Goal: Task Accomplishment & Management: Use online tool/utility

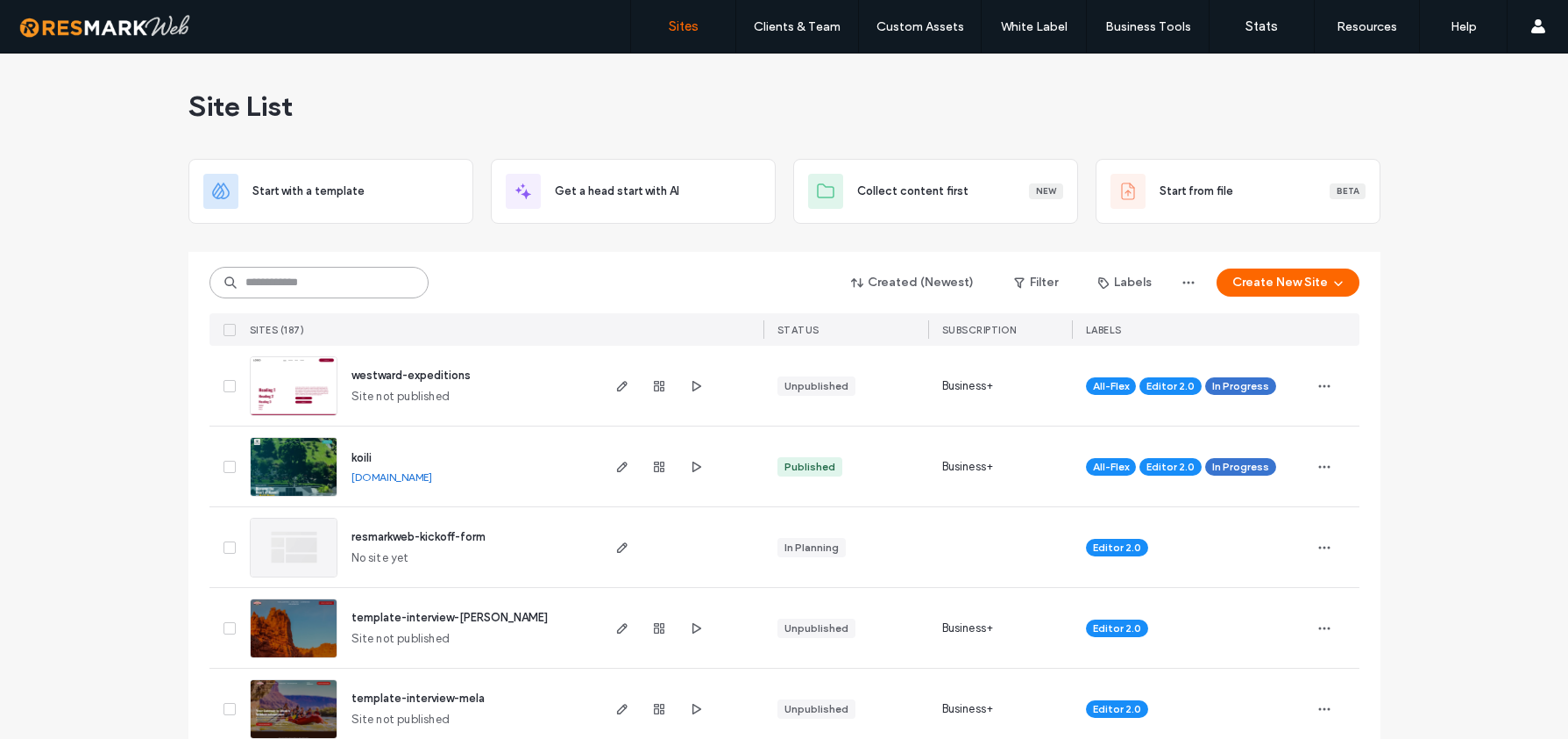
click at [279, 283] on input at bounding box center [319, 282] width 219 height 32
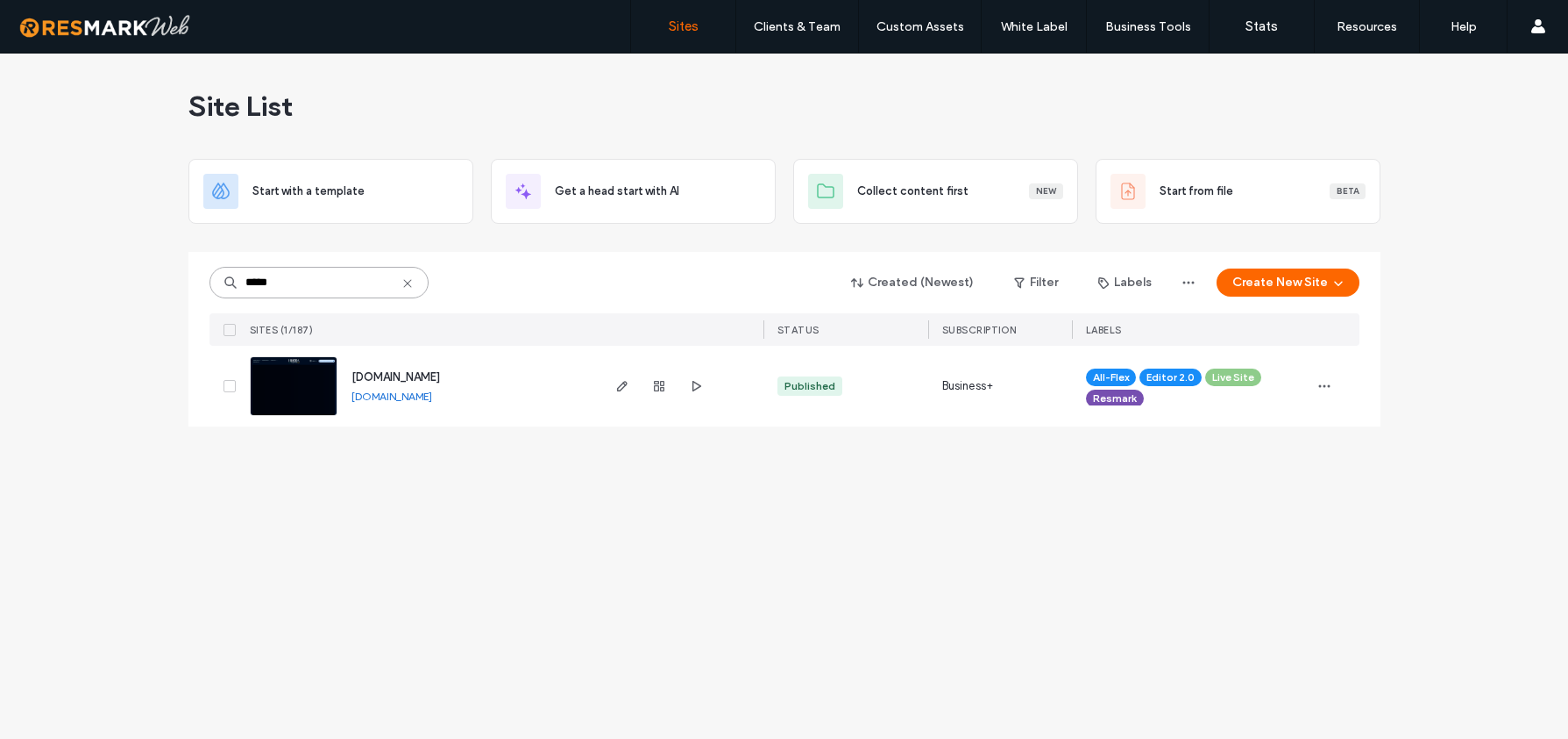
type input "*****"
click at [440, 377] on span "[DOMAIN_NAME]" at bounding box center [395, 376] width 88 height 13
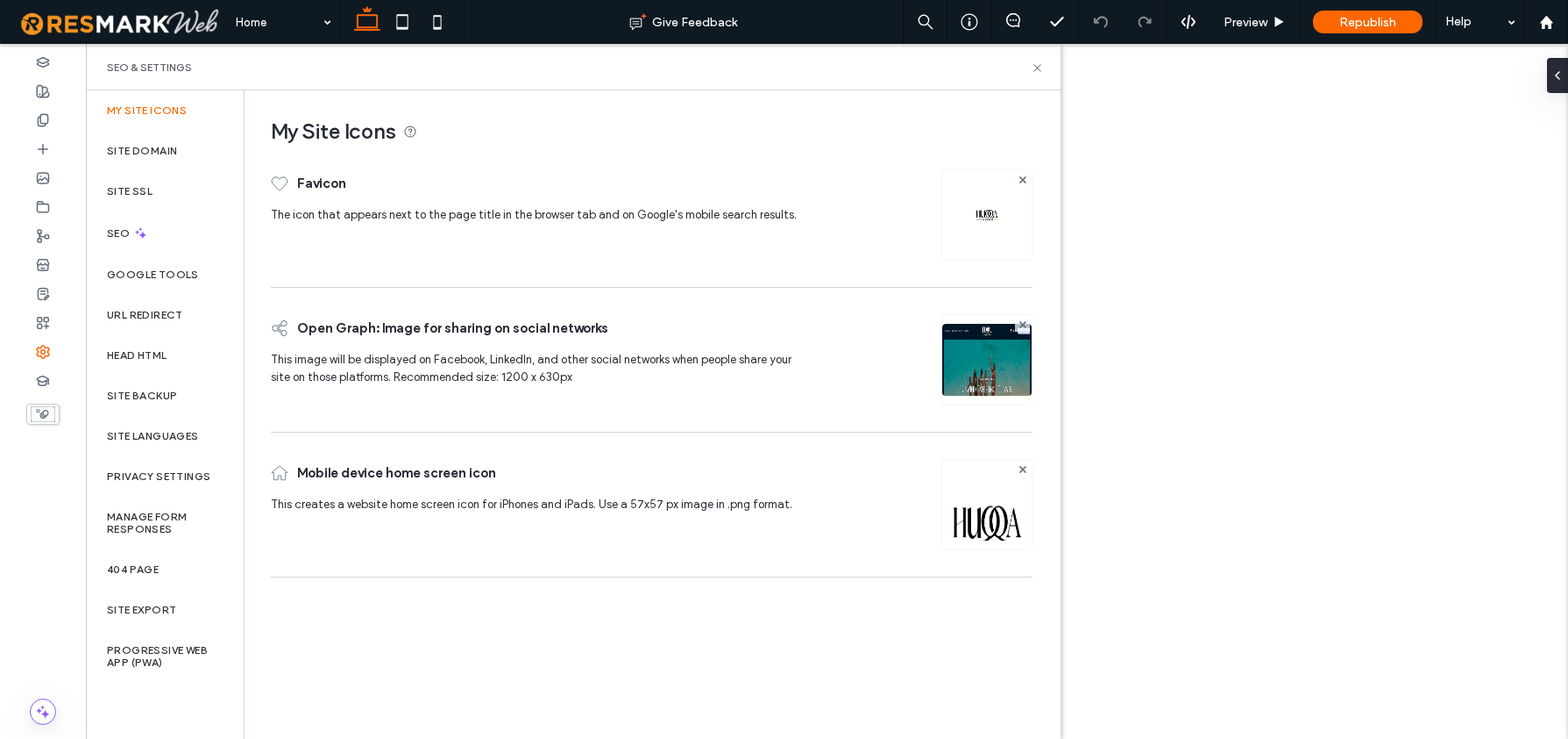
click at [168, 392] on label "Site Backup" at bounding box center [142, 395] width 70 height 13
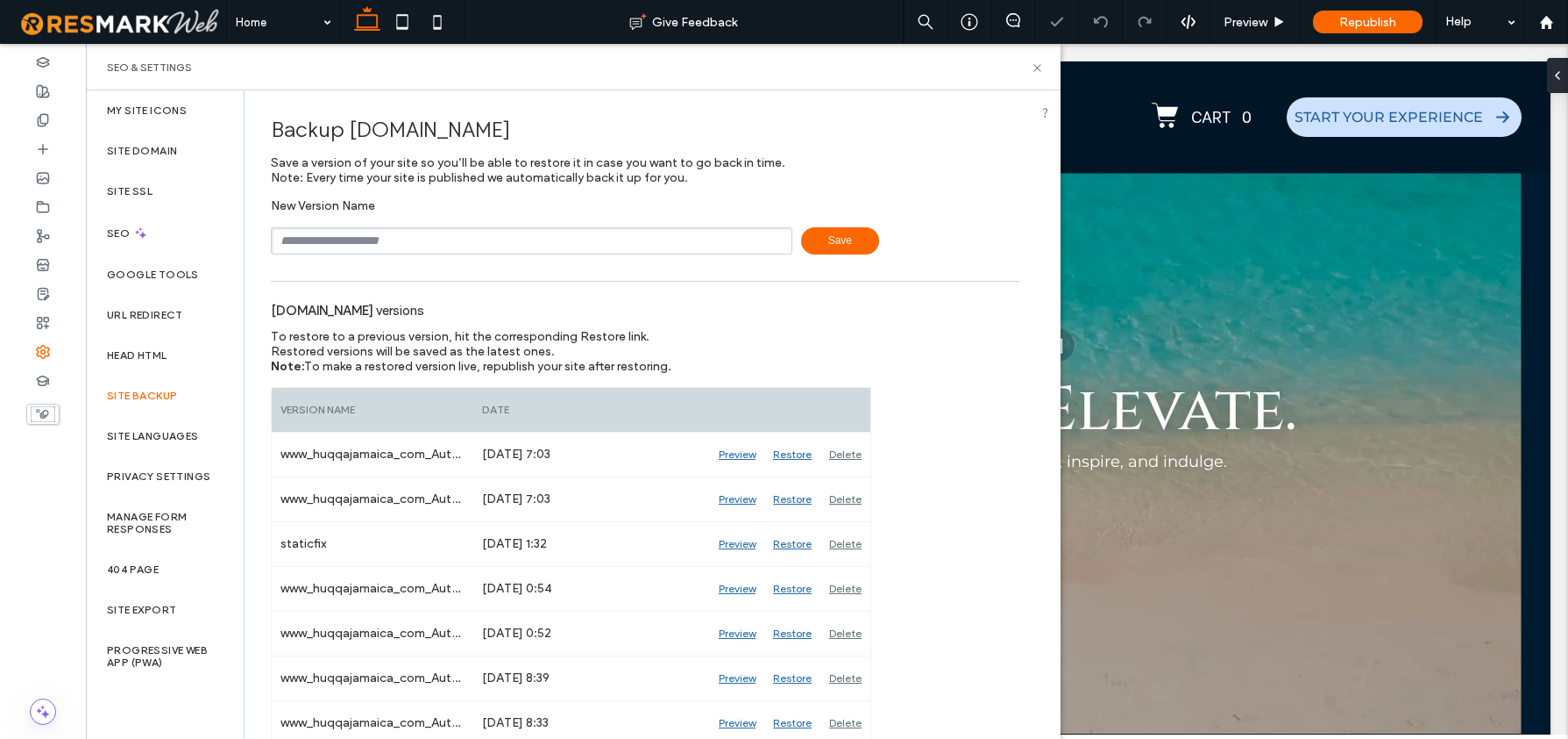
click at [373, 237] on input "text" at bounding box center [531, 241] width 521 height 27
type input "**********"
click at [834, 238] on span "Save" at bounding box center [840, 241] width 78 height 27
click at [1038, 68] on use at bounding box center [1037, 67] width 7 height 7
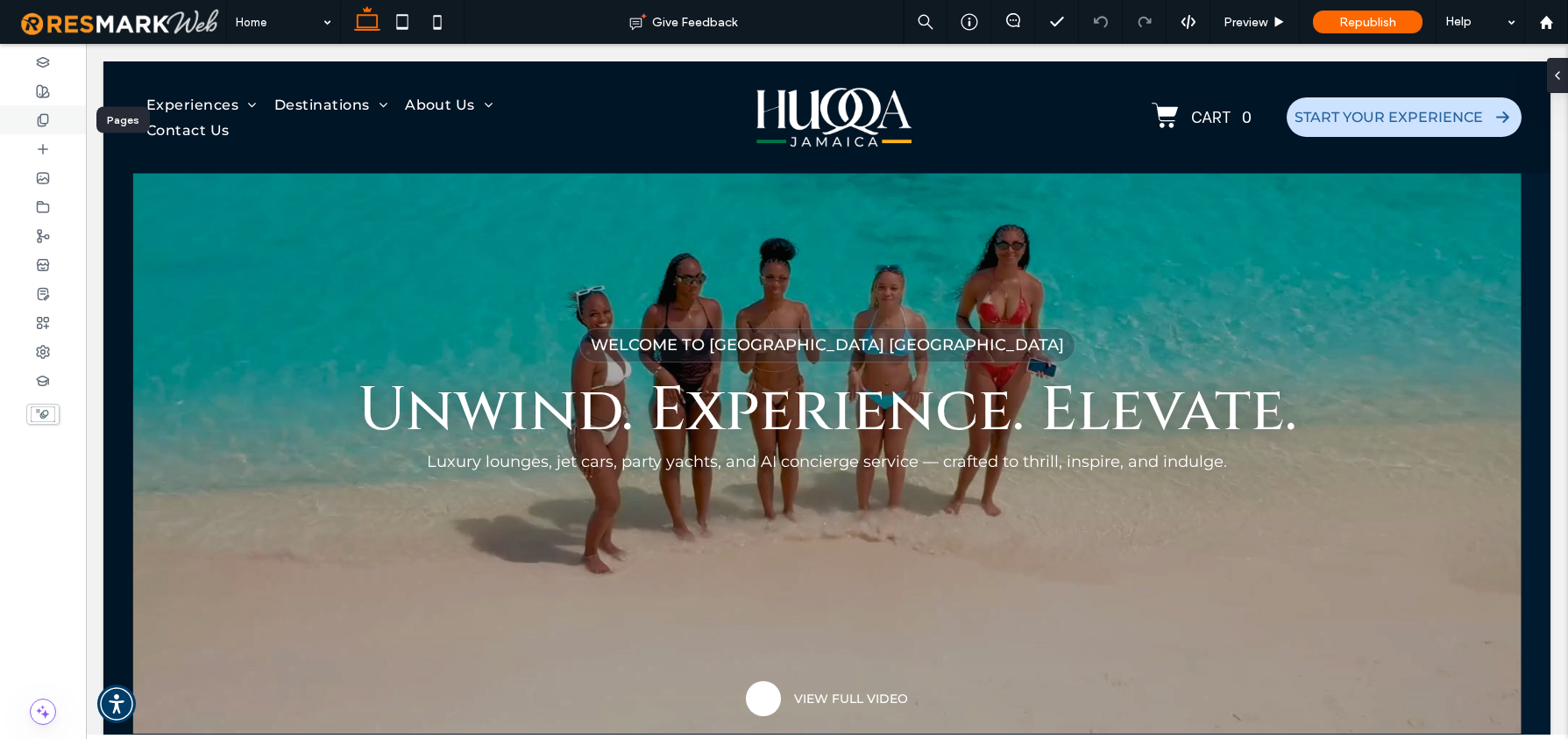
click at [43, 120] on icon at bounding box center [43, 119] width 14 height 14
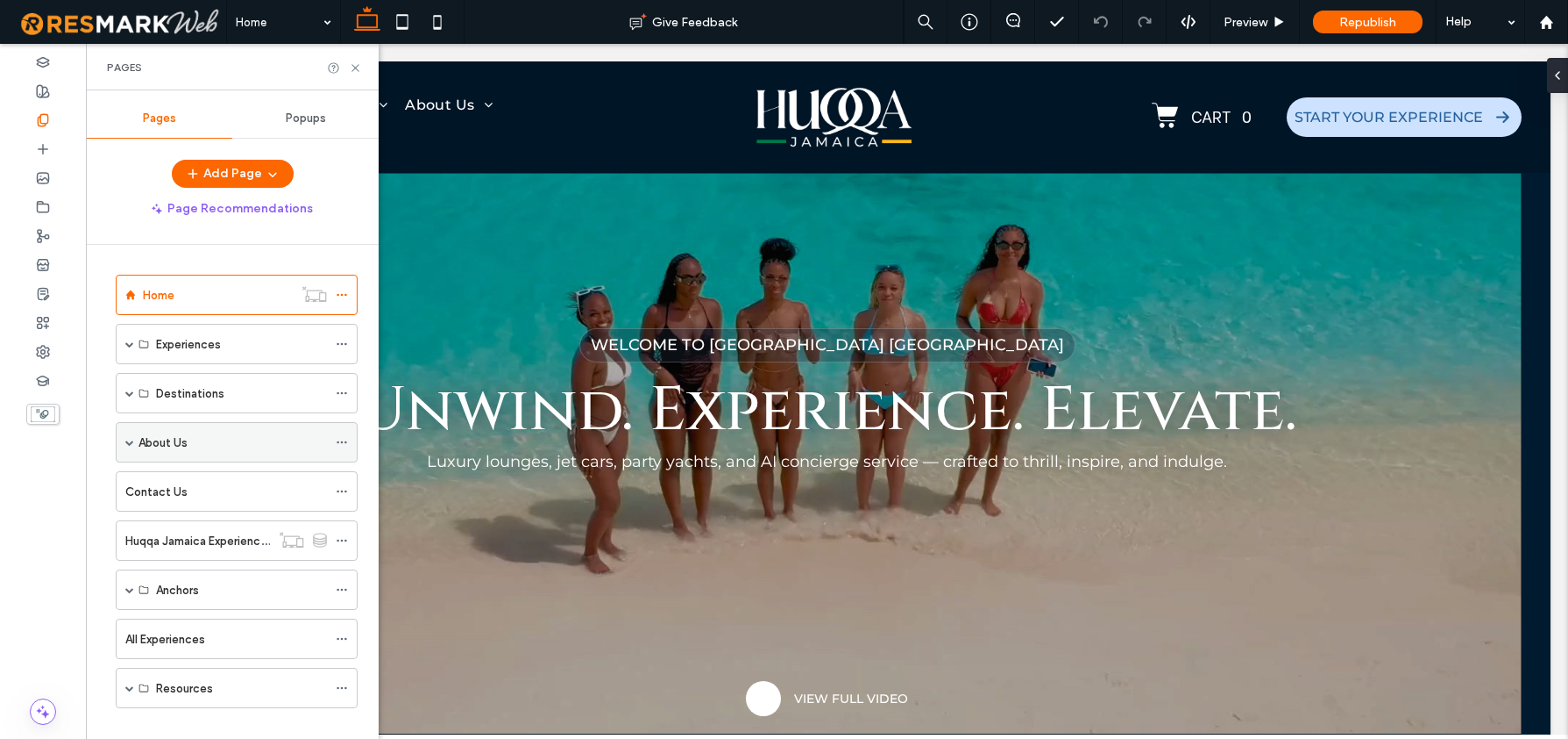
click at [128, 442] on span at bounding box center [130, 443] width 9 height 9
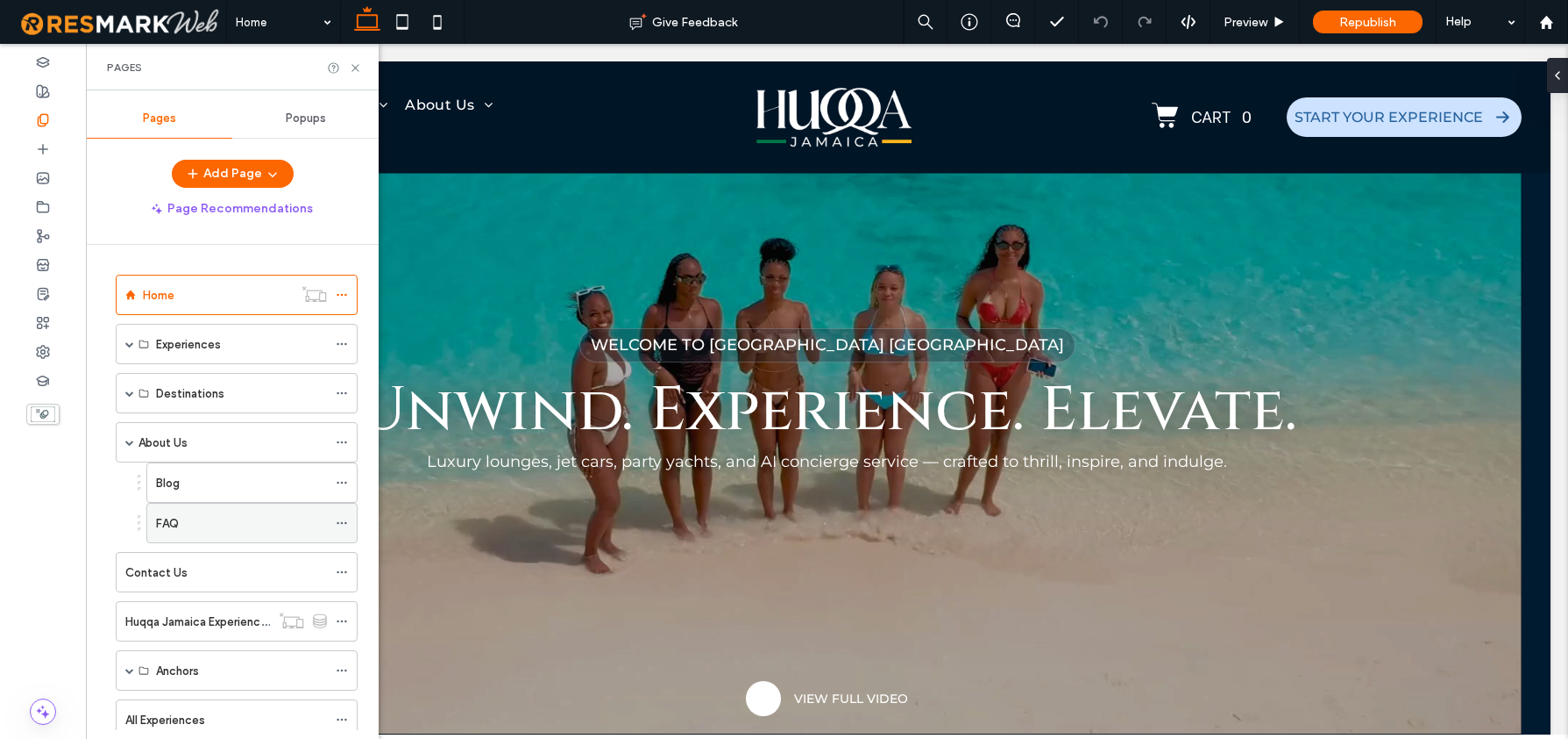
click at [179, 517] on label "FAQ" at bounding box center [167, 524] width 23 height 31
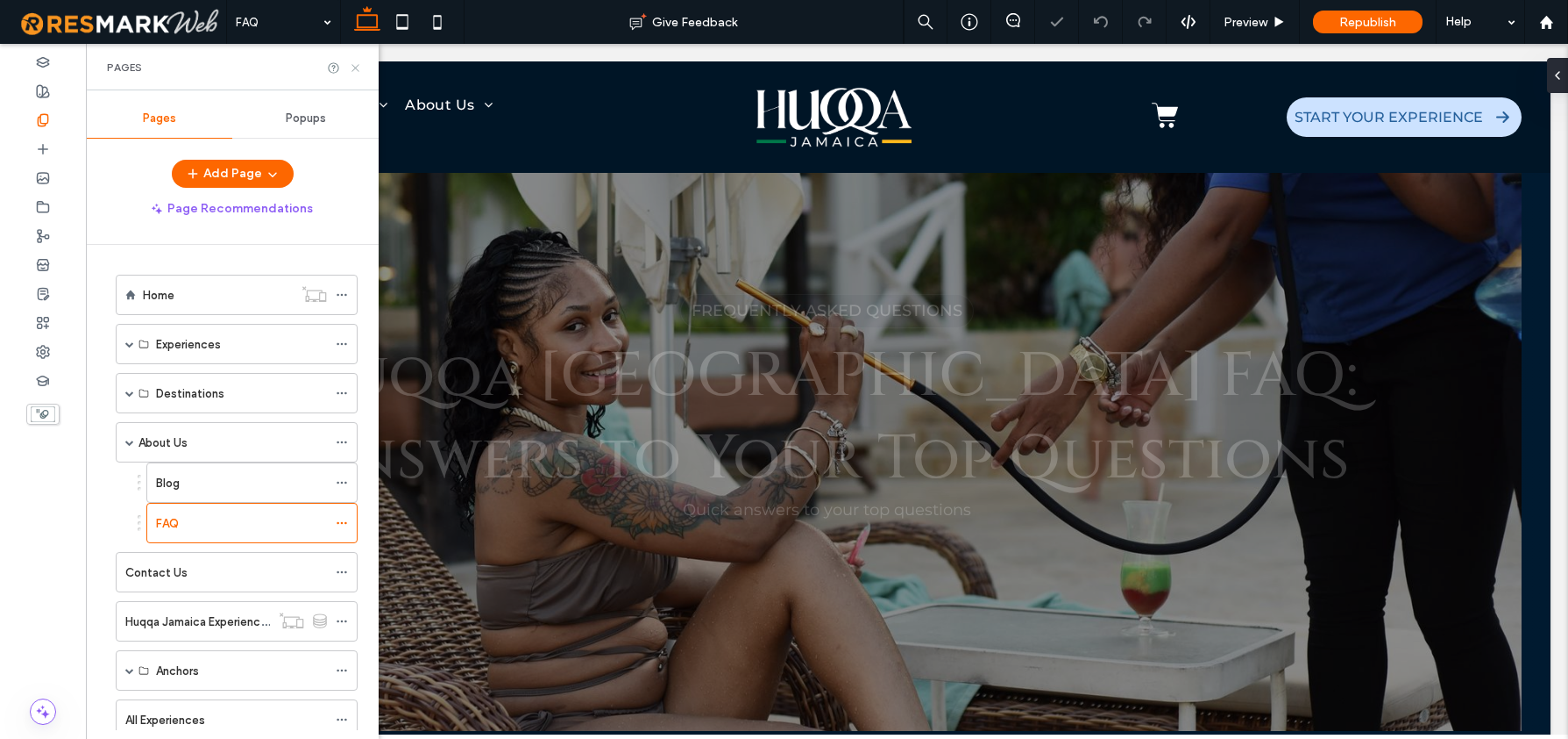
click at [357, 65] on icon at bounding box center [355, 68] width 13 height 13
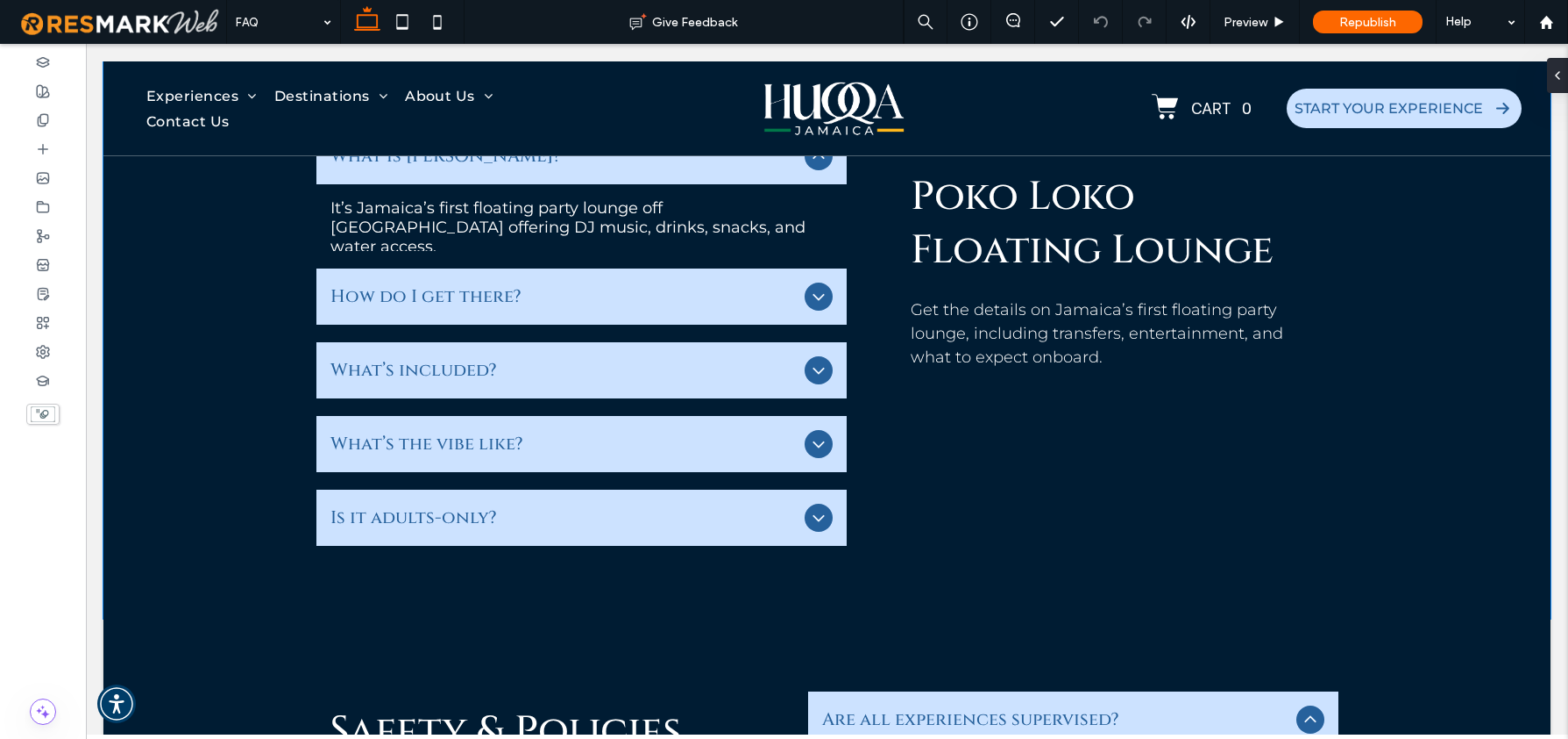
scroll to position [4679, 0]
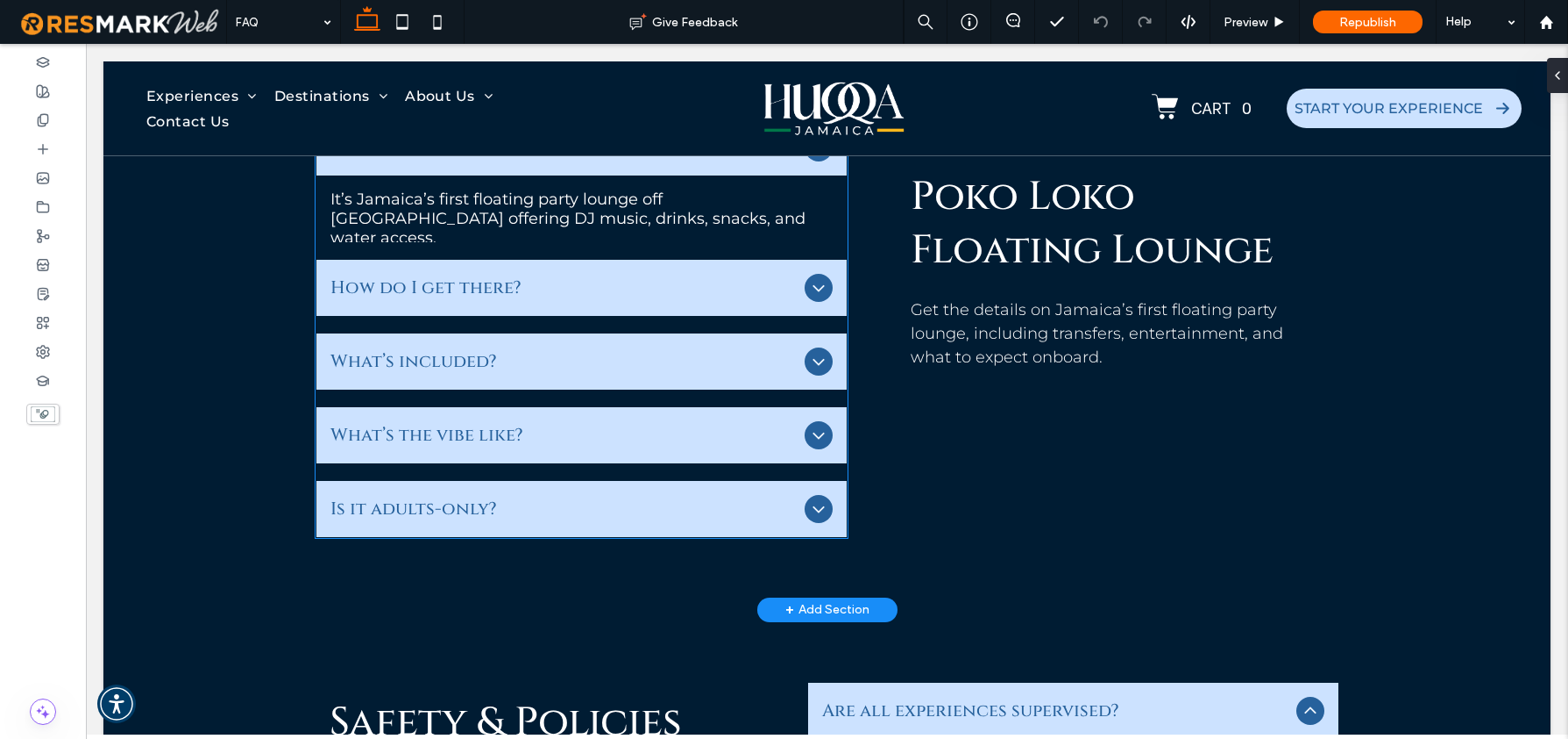
click at [474, 510] on span "Is it adults-only?" at bounding box center [564, 508] width 467 height 26
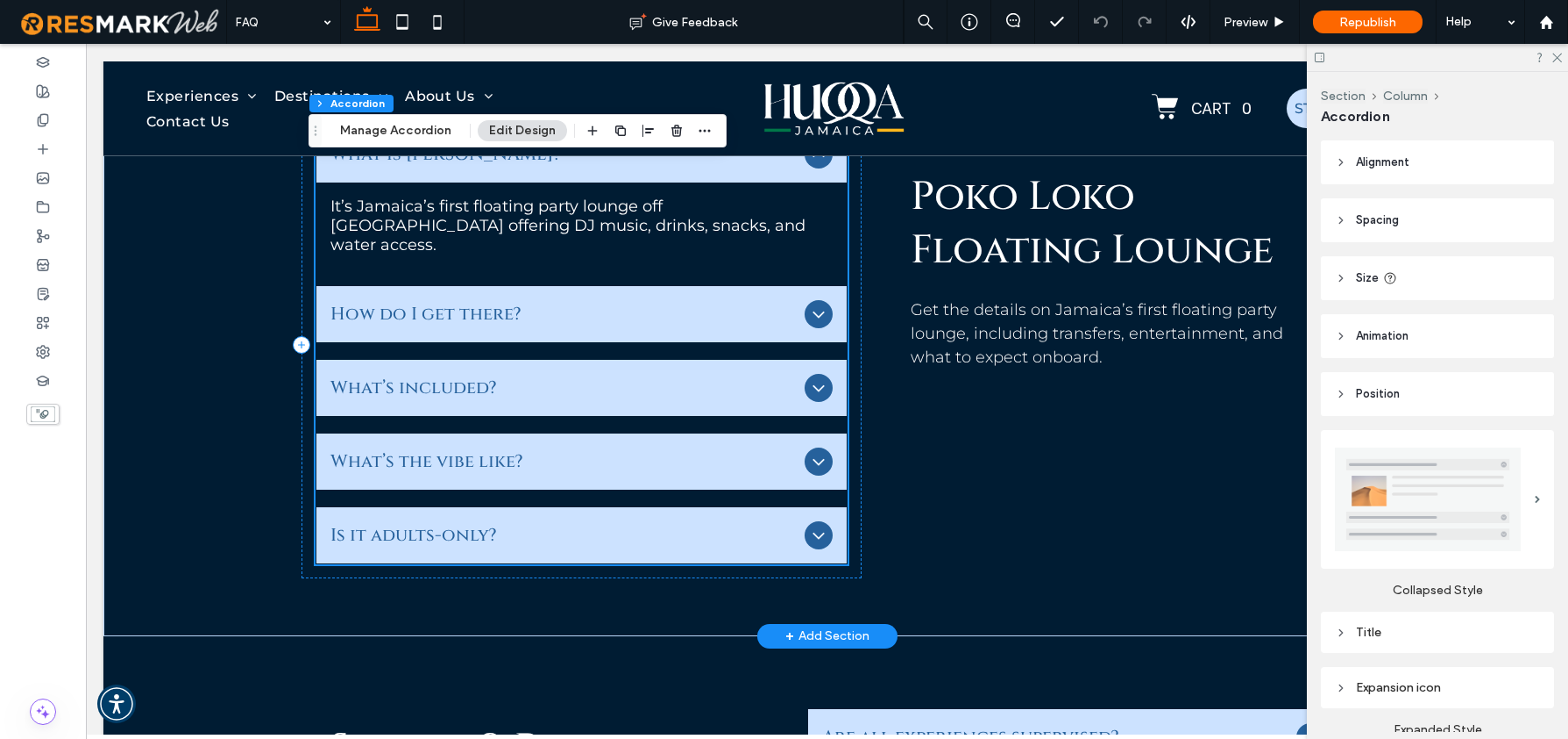
scroll to position [4670, 0]
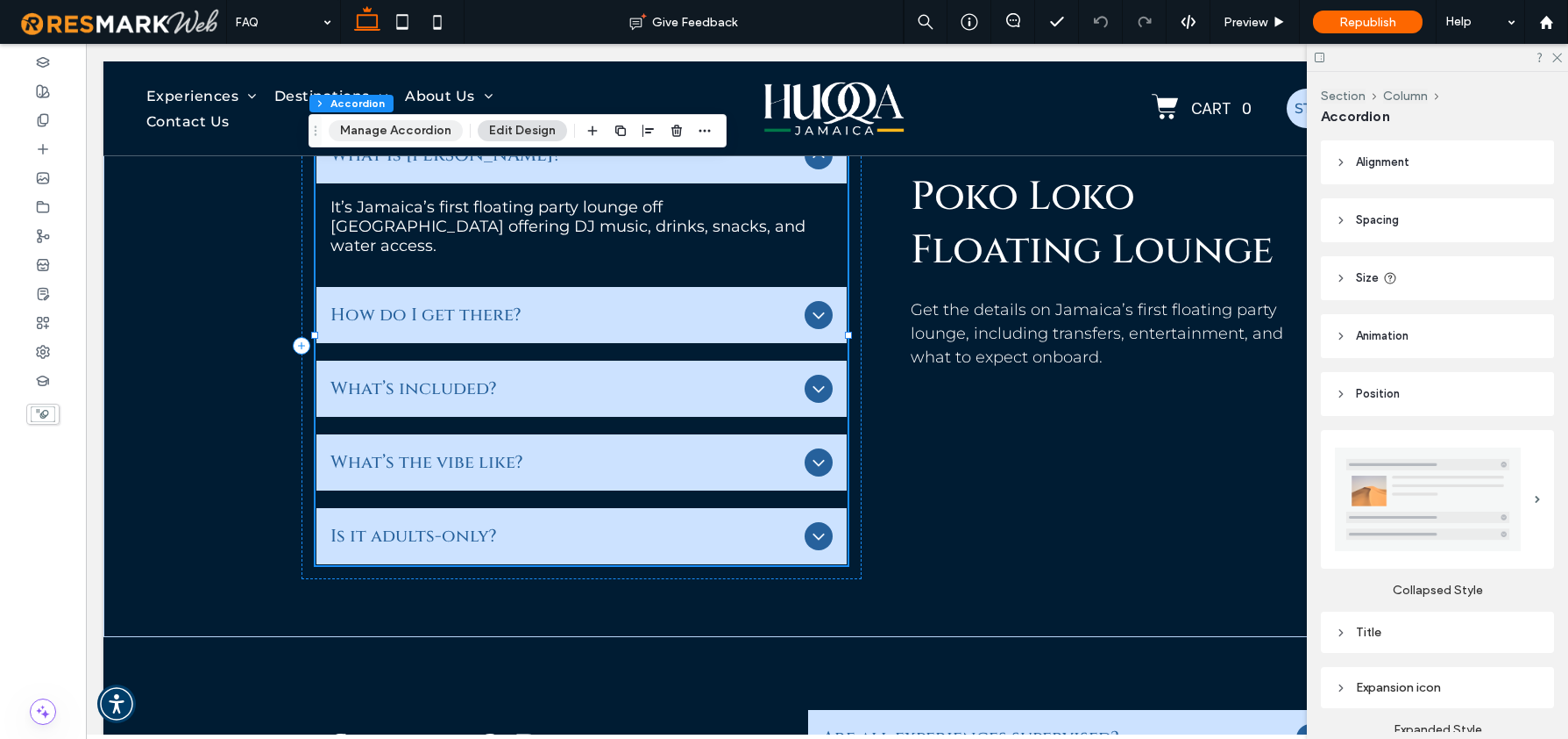
click at [398, 138] on button "Manage Accordion" at bounding box center [396, 130] width 134 height 21
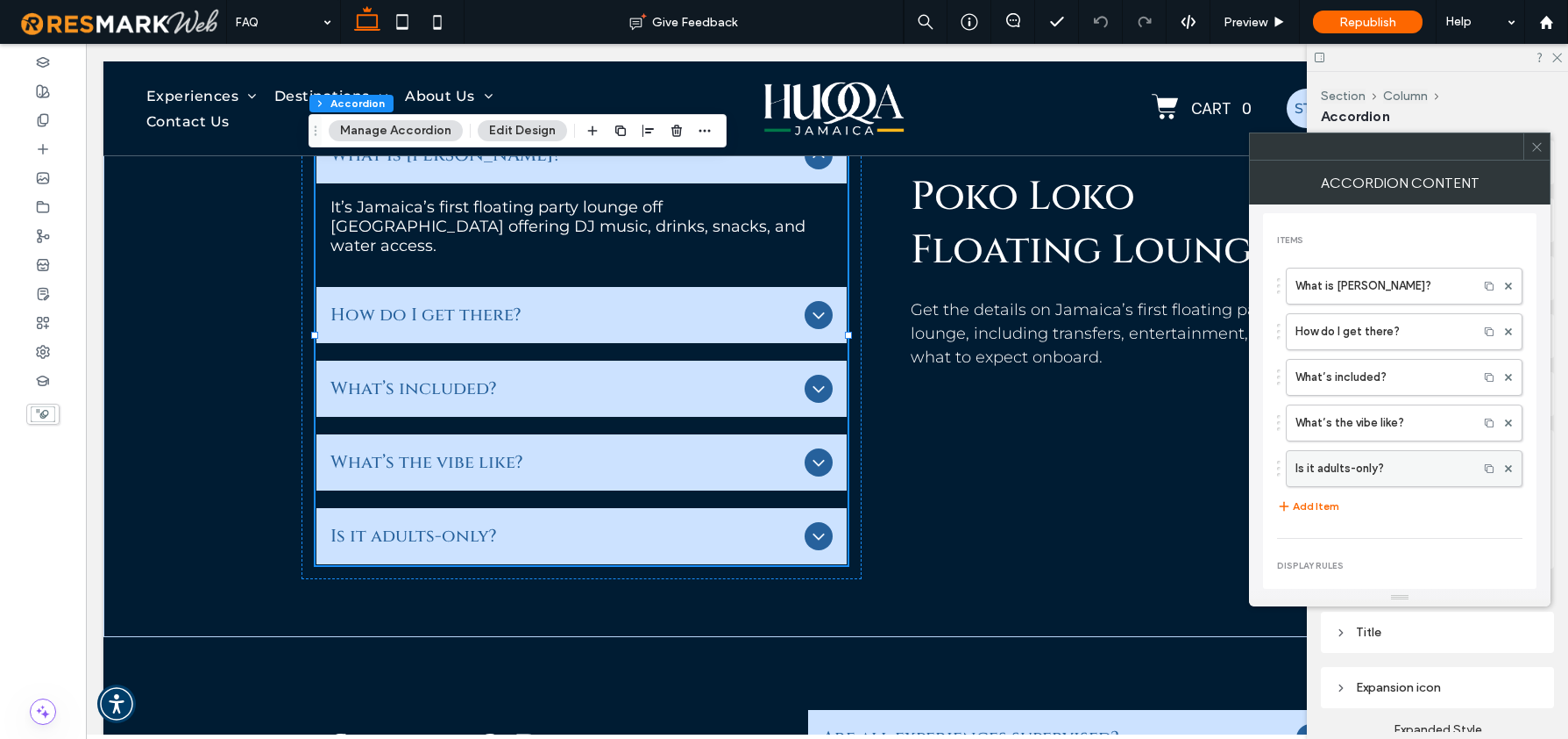
click at [1343, 465] on label "Is it adults-only?" at bounding box center [1382, 468] width 174 height 35
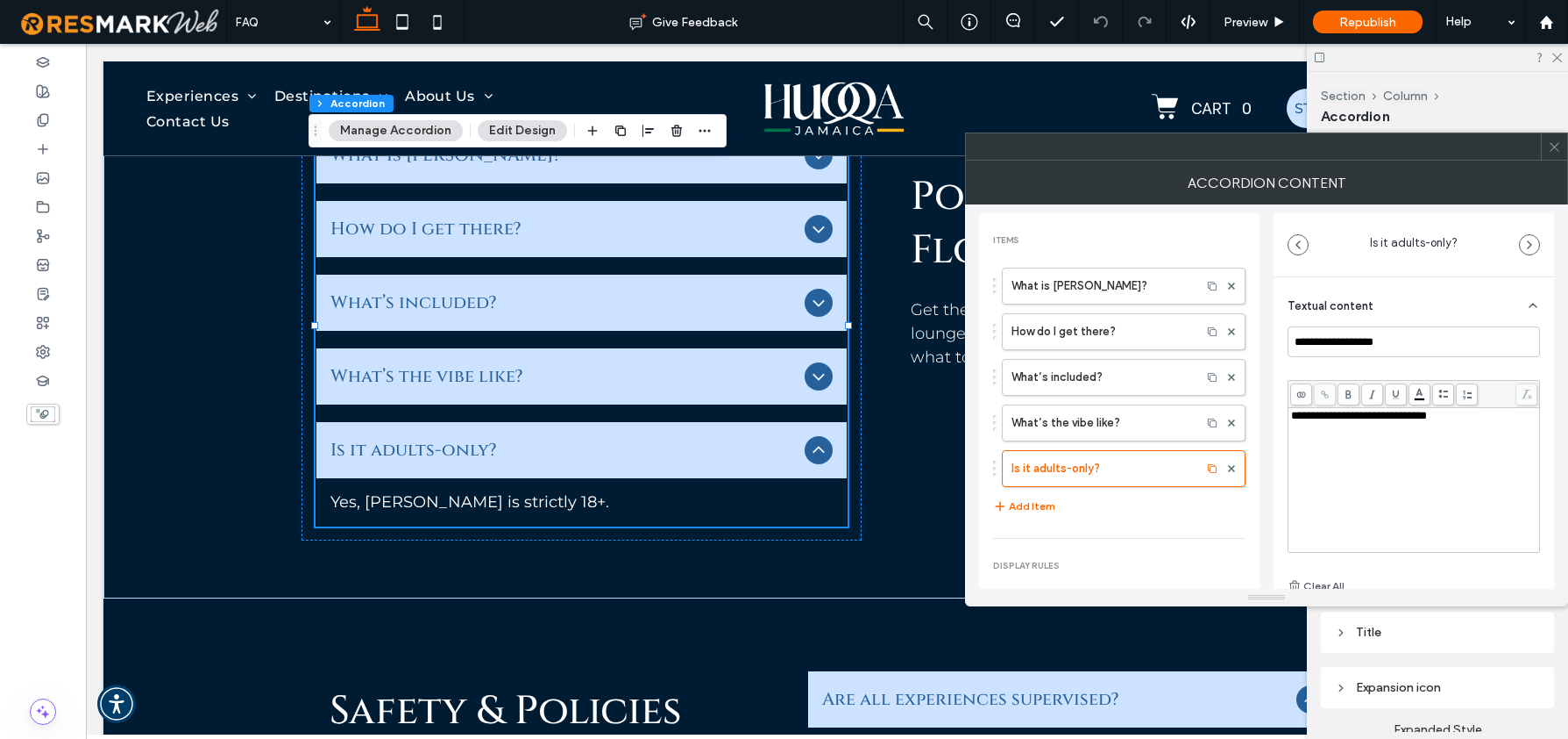
click at [1454, 424] on div "**********" at bounding box center [1414, 480] width 246 height 140
drag, startPoint x: 1452, startPoint y: 420, endPoint x: 1285, endPoint y: 423, distance: 167.0
click at [1285, 423] on div "**********" at bounding box center [1414, 494] width 281 height 434
click at [1313, 417] on span "**********" at bounding box center [1360, 415] width 136 height 12
click at [1315, 417] on span "**********" at bounding box center [1360, 415] width 136 height 12
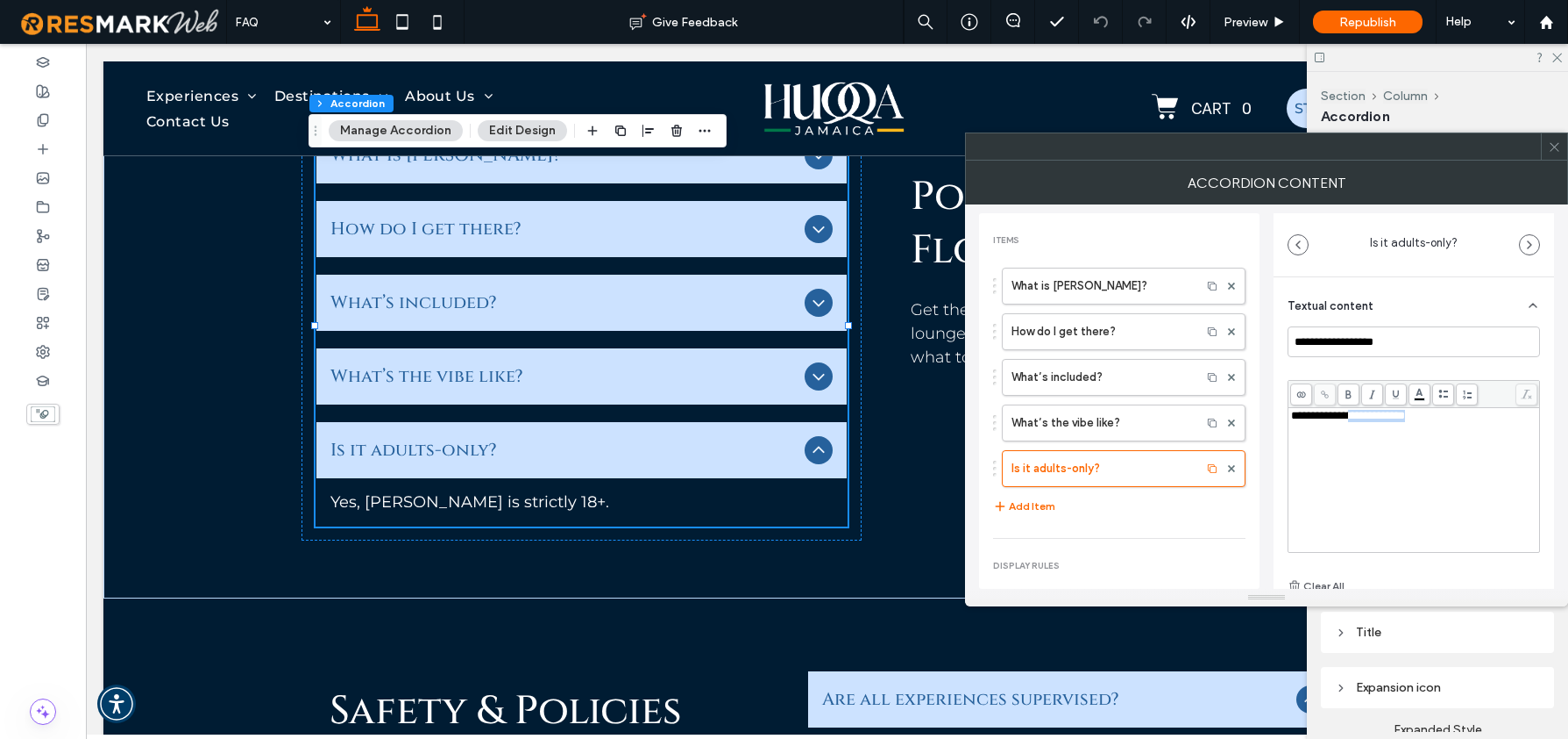
drag, startPoint x: 1417, startPoint y: 417, endPoint x: 1359, endPoint y: 422, distance: 58.2
click at [1359, 422] on div "**********" at bounding box center [1414, 416] width 246 height 13
click at [1555, 145] on icon at bounding box center [1554, 146] width 13 height 13
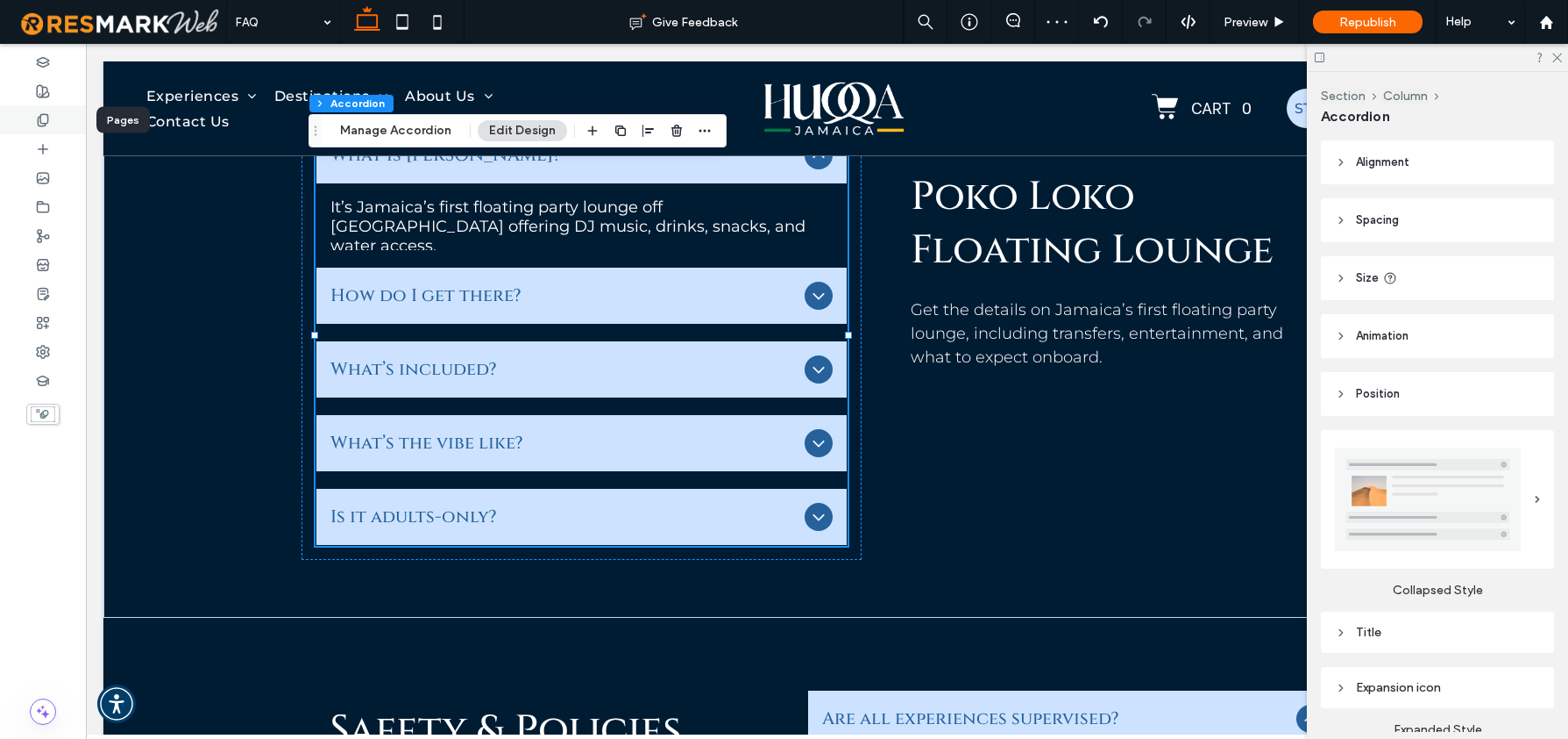
click at [44, 116] on icon at bounding box center [43, 119] width 14 height 14
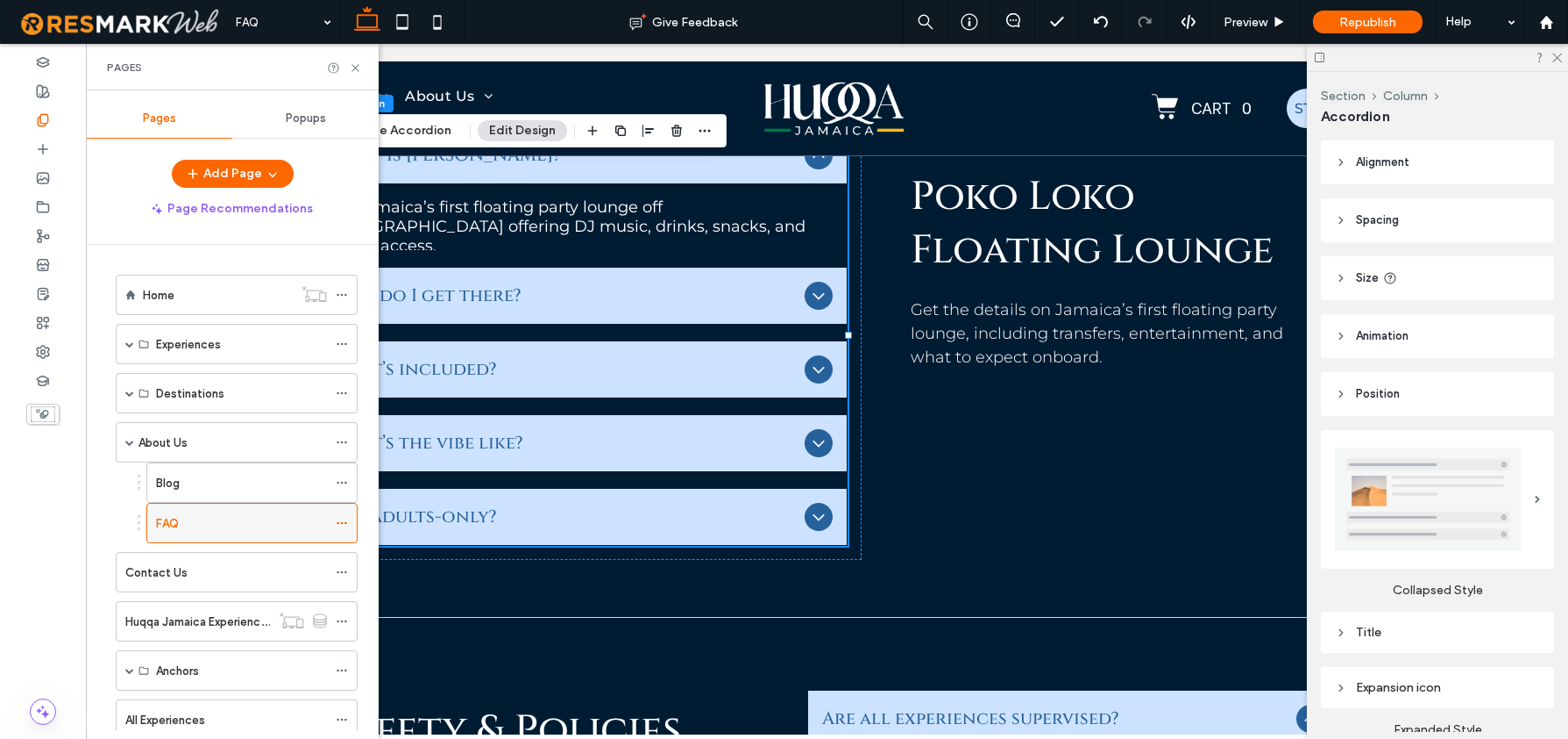
click at [347, 520] on icon at bounding box center [342, 523] width 13 height 13
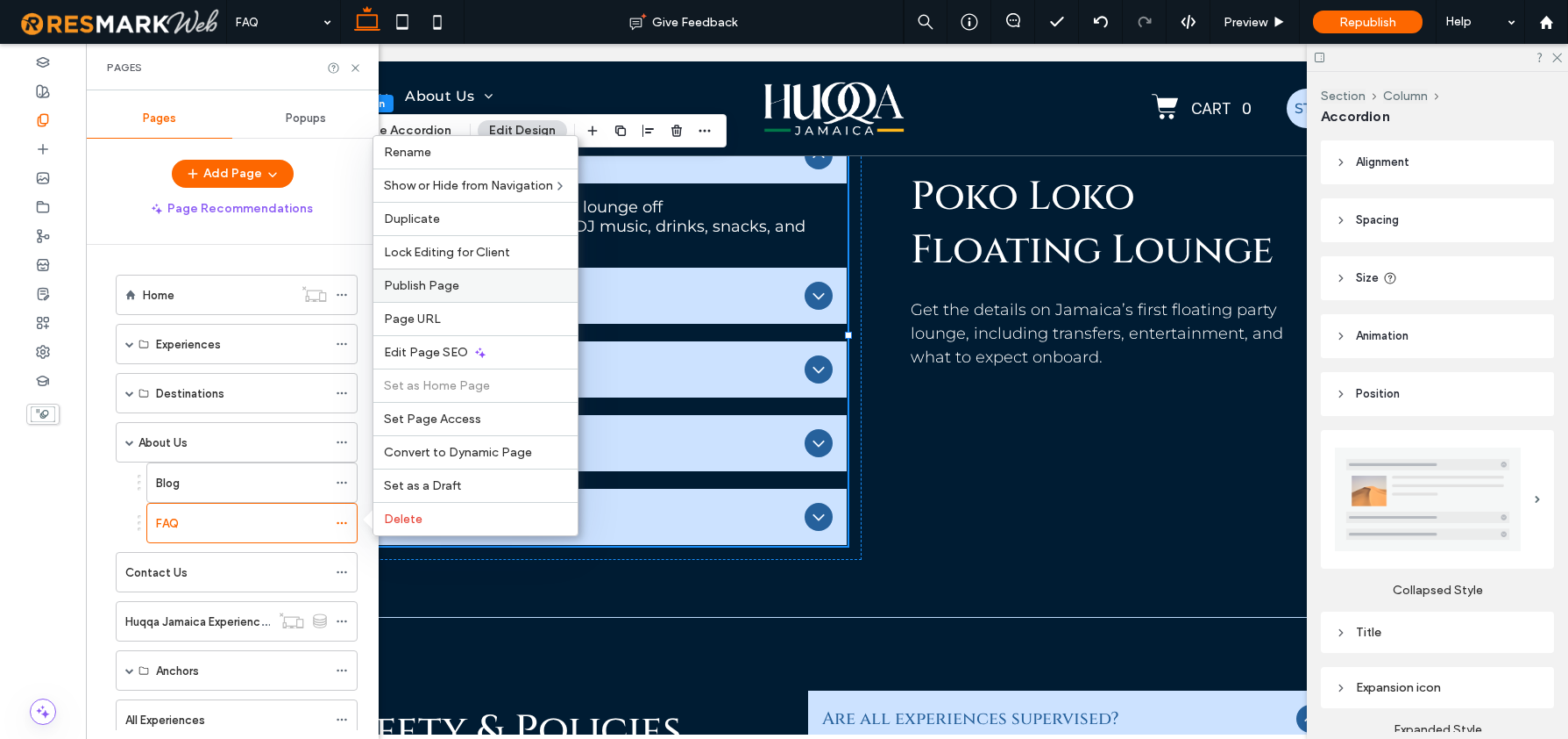
click at [432, 292] on span "Publish Page" at bounding box center [422, 285] width 75 height 15
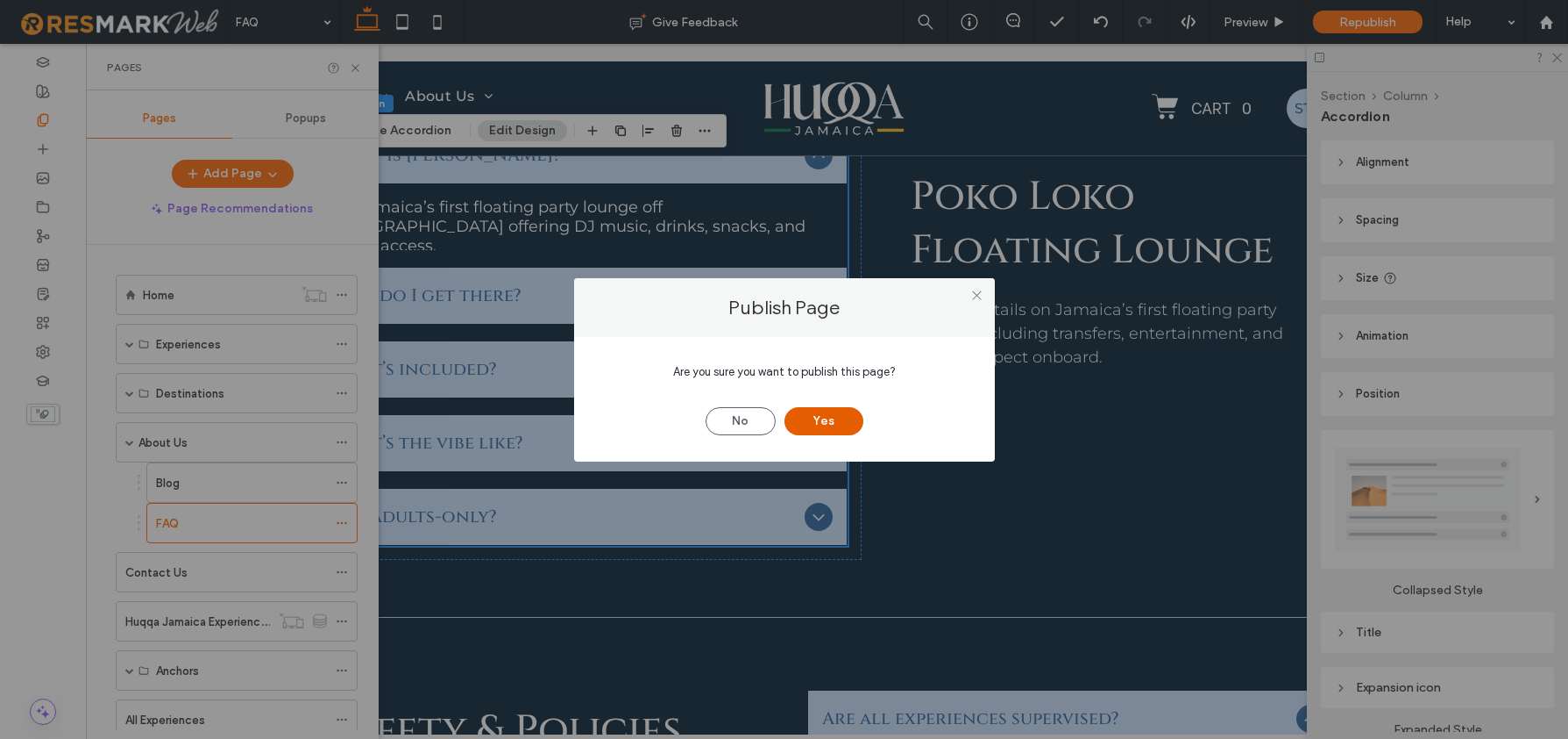
click at [824, 420] on button "Yes" at bounding box center [824, 421] width 79 height 28
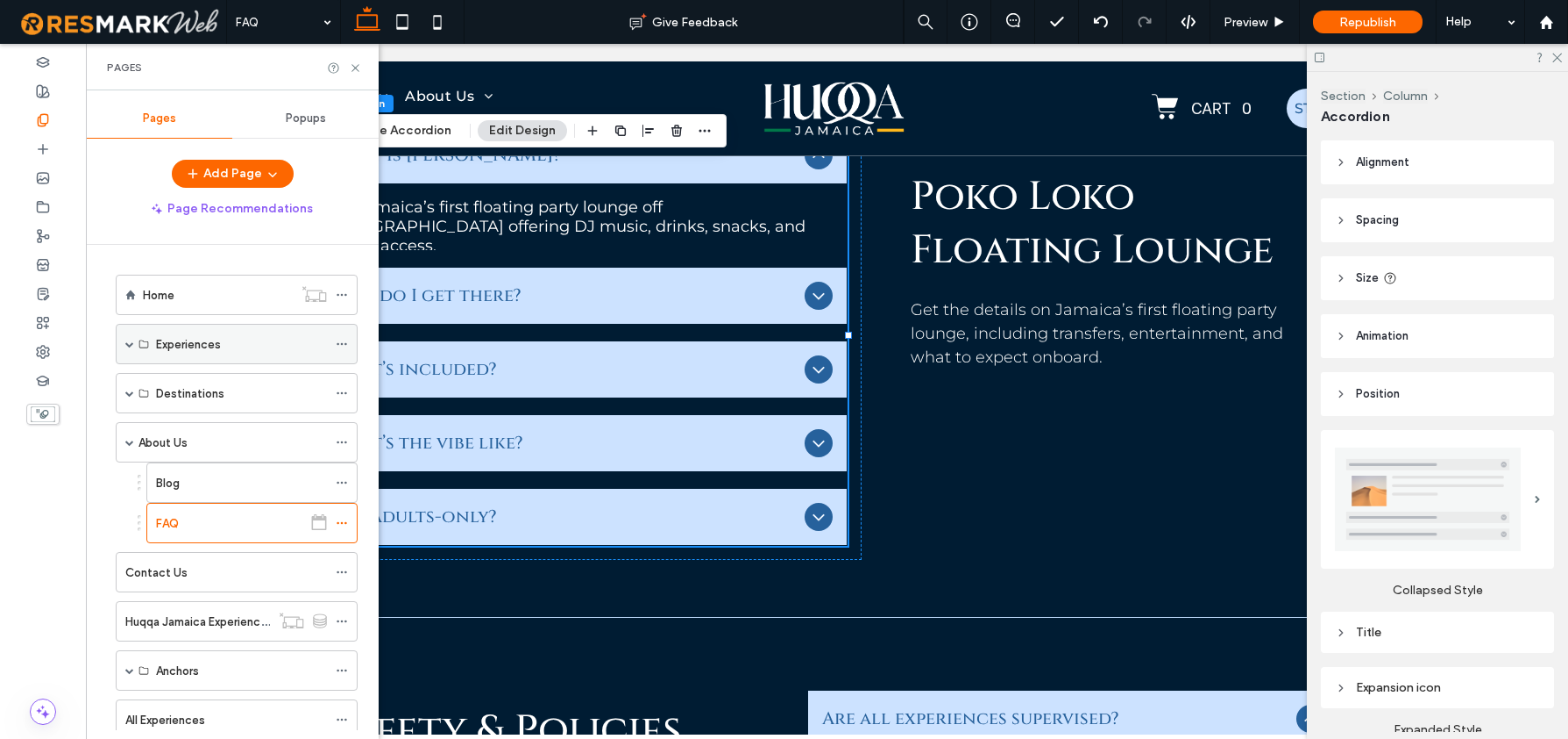
click at [127, 350] on span at bounding box center [130, 344] width 9 height 38
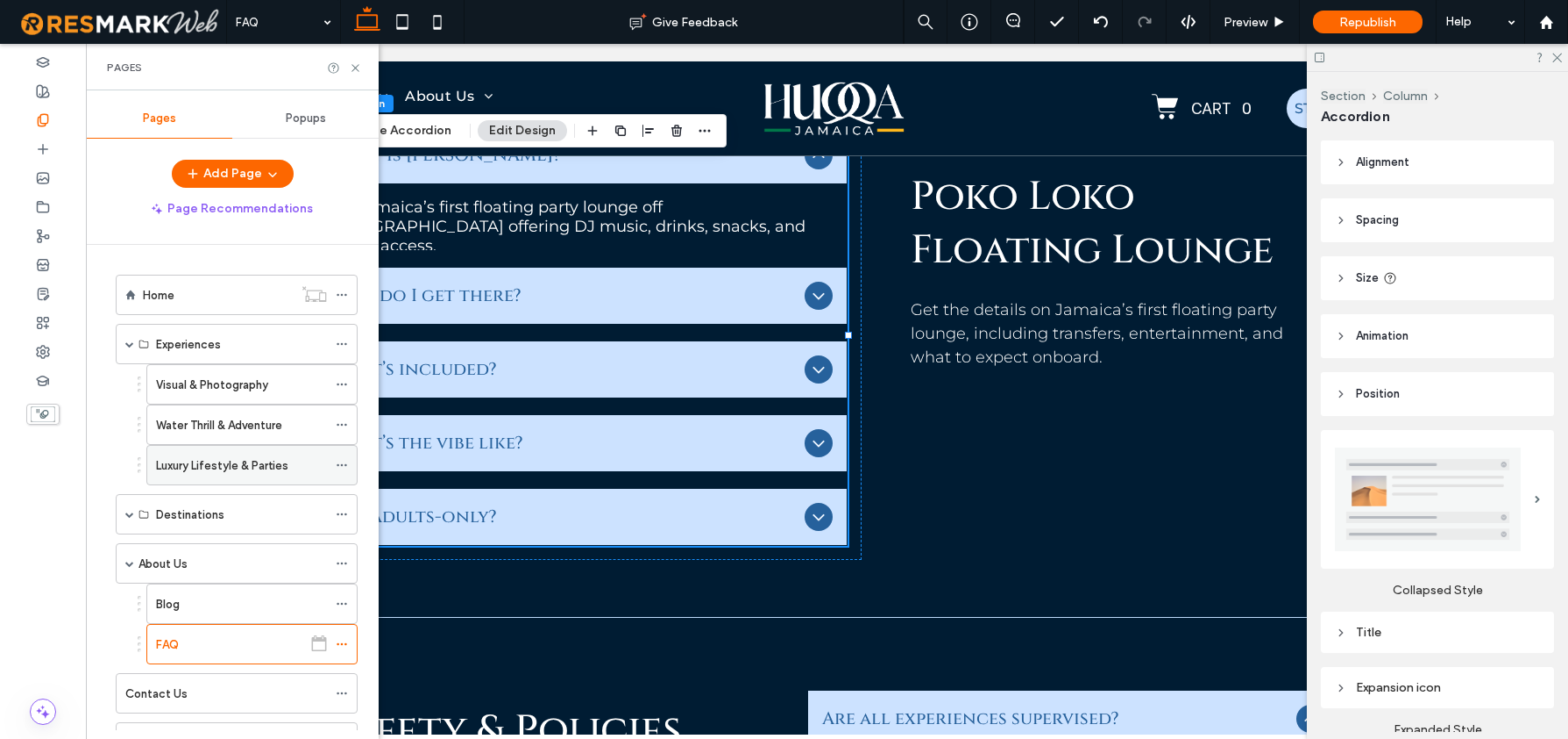
click at [203, 454] on div "Luxury Lifestyle & Parties" at bounding box center [242, 464] width 171 height 38
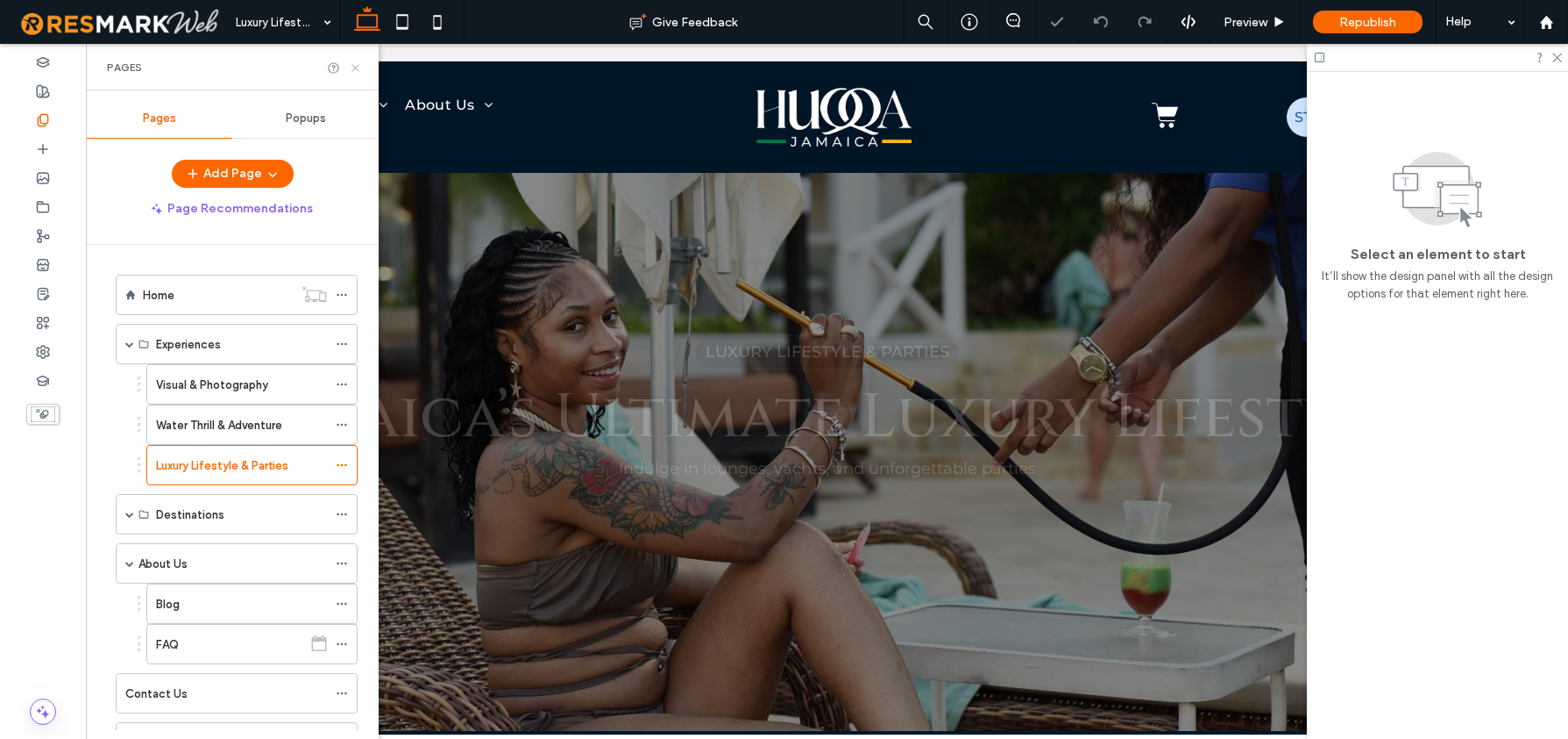
click at [357, 66] on icon at bounding box center [355, 68] width 13 height 13
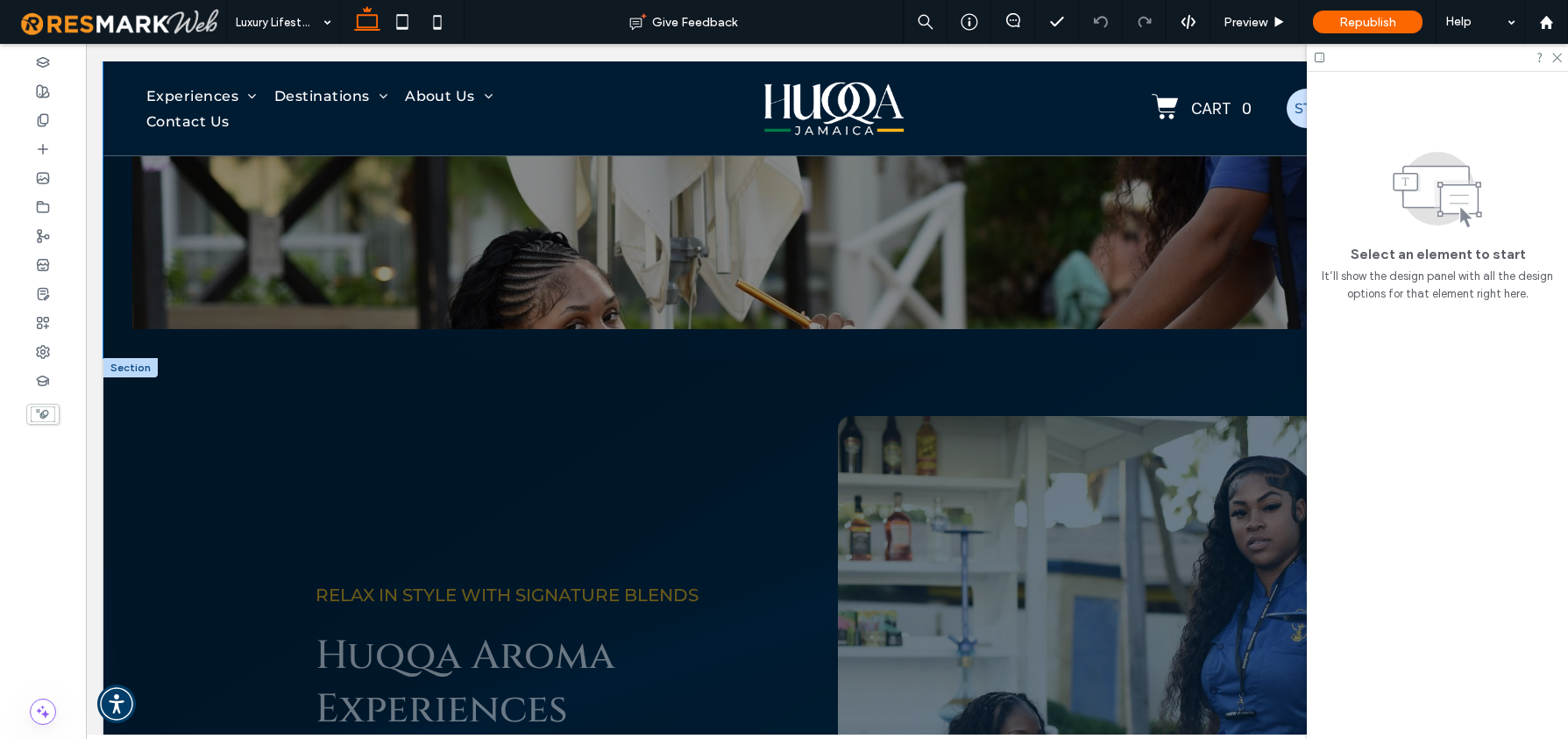
scroll to position [617, 0]
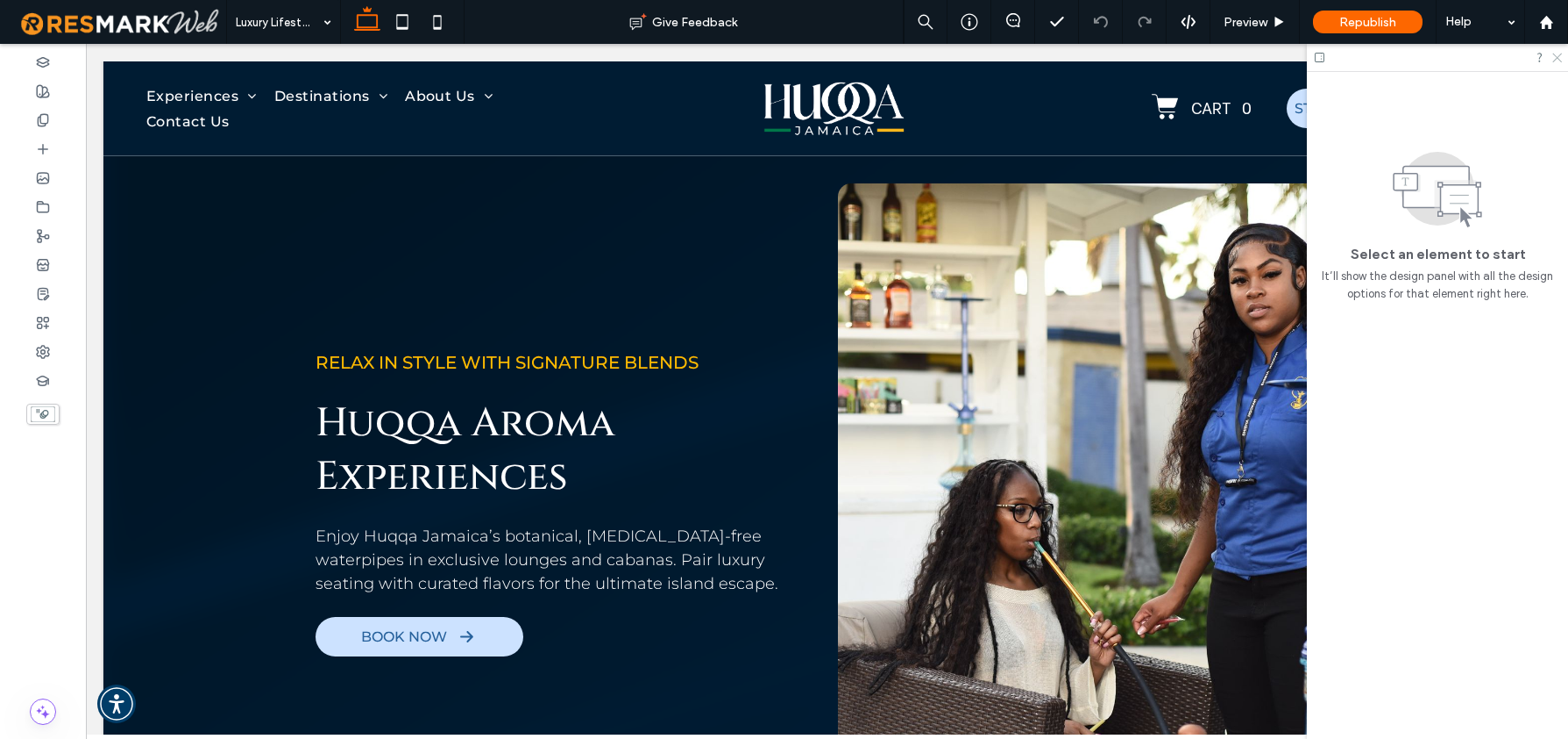
click at [1558, 58] on use at bounding box center [1557, 58] width 10 height 10
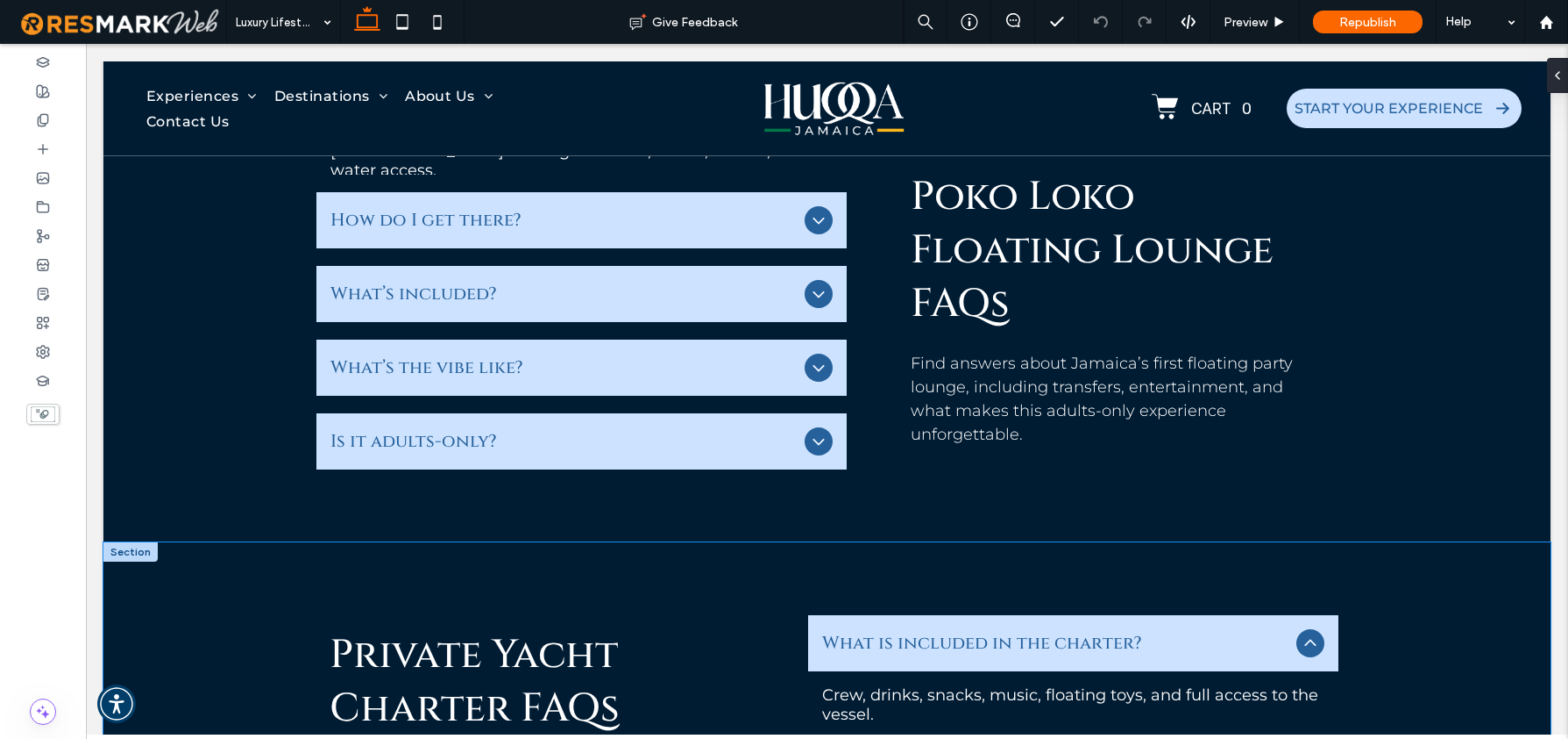
scroll to position [6063, 0]
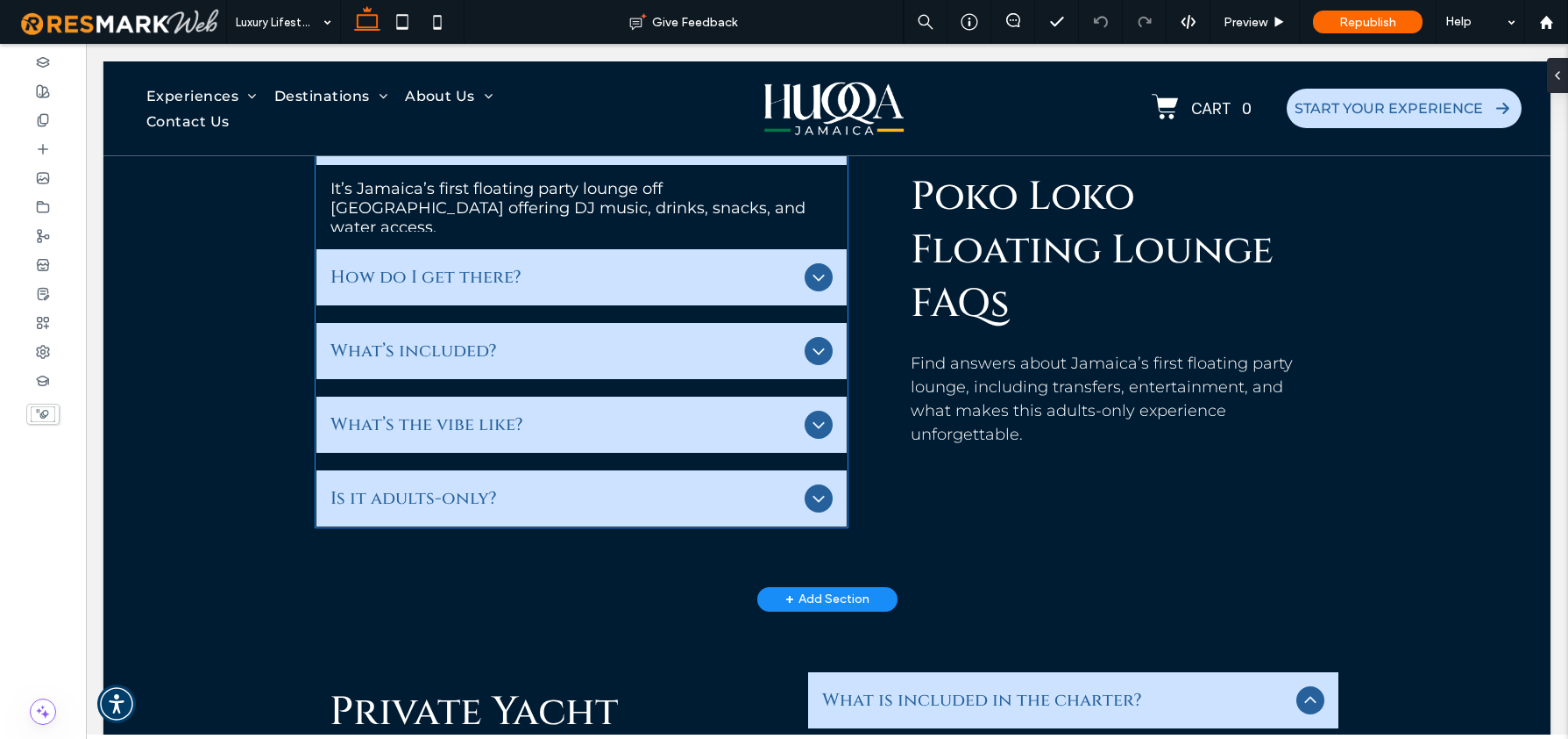
click at [500, 493] on span "Is it adults-only?" at bounding box center [564, 498] width 467 height 26
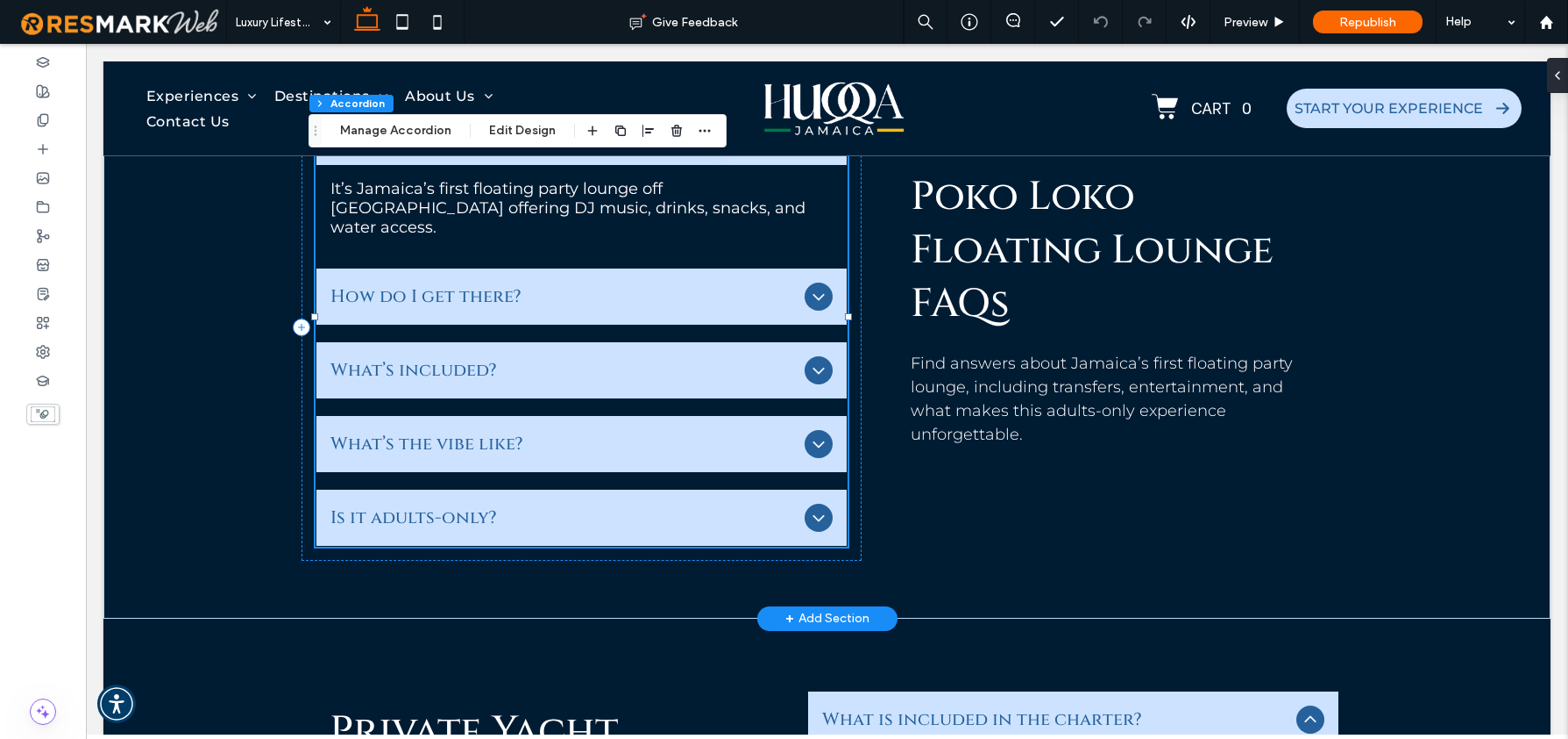
click at [500, 504] on span "Is it adults-only?" at bounding box center [564, 517] width 467 height 26
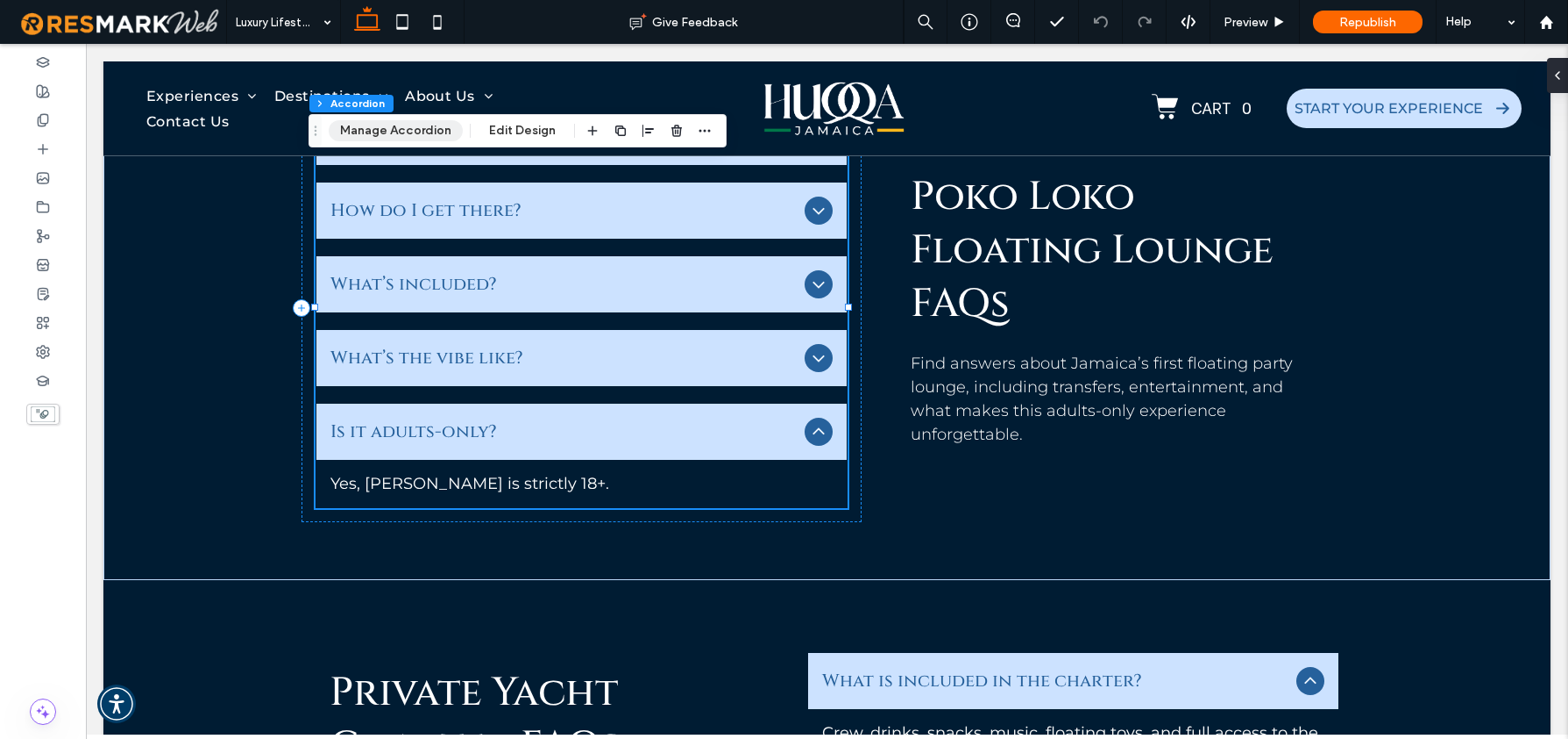
click at [412, 130] on button "Manage Accordion" at bounding box center [396, 130] width 134 height 21
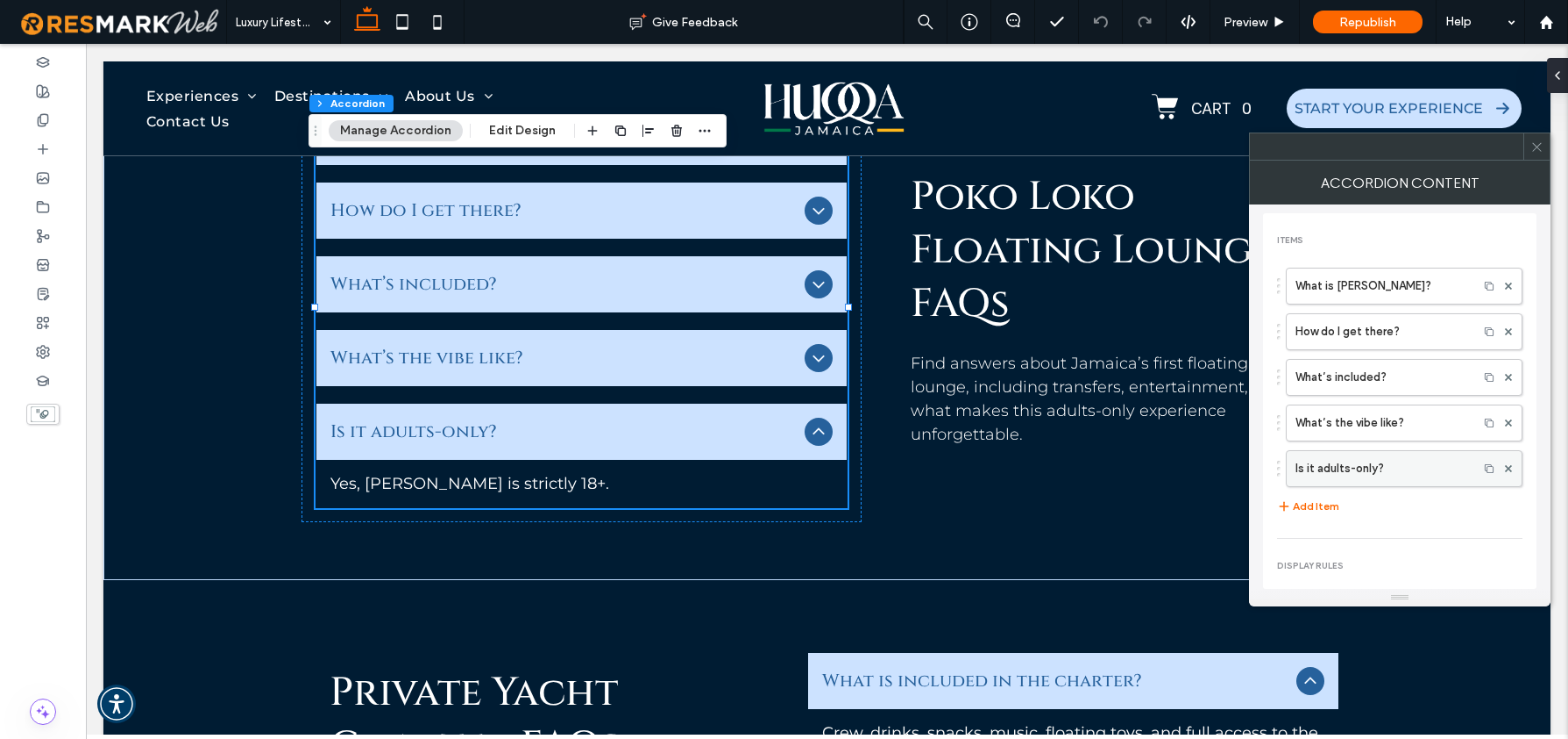
click at [1332, 478] on label "Is it adults-only?" at bounding box center [1382, 468] width 174 height 35
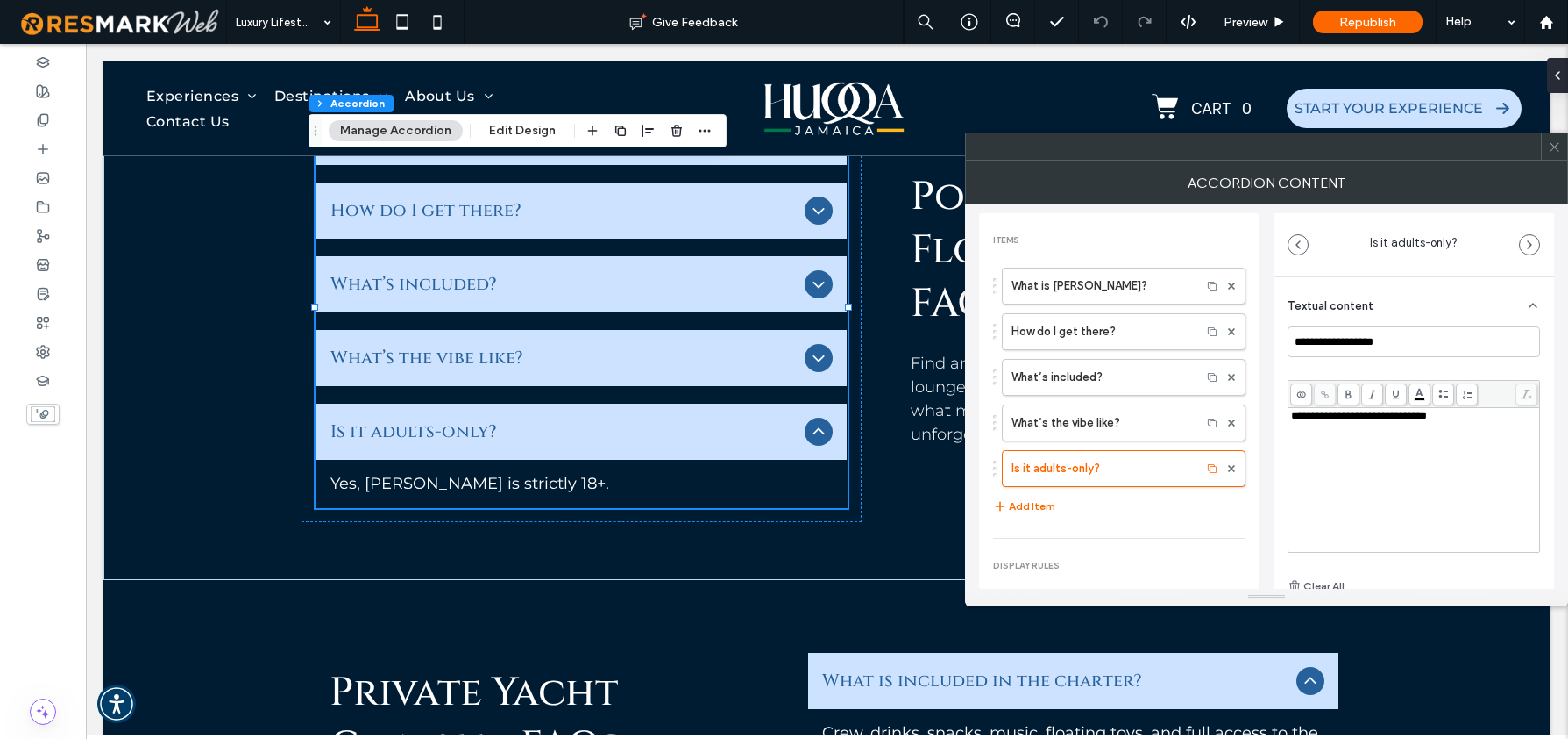
click at [1400, 421] on span "**********" at bounding box center [1360, 415] width 136 height 12
click at [1399, 421] on span "**********" at bounding box center [1360, 415] width 136 height 12
click at [1554, 146] on use at bounding box center [1554, 146] width 9 height 9
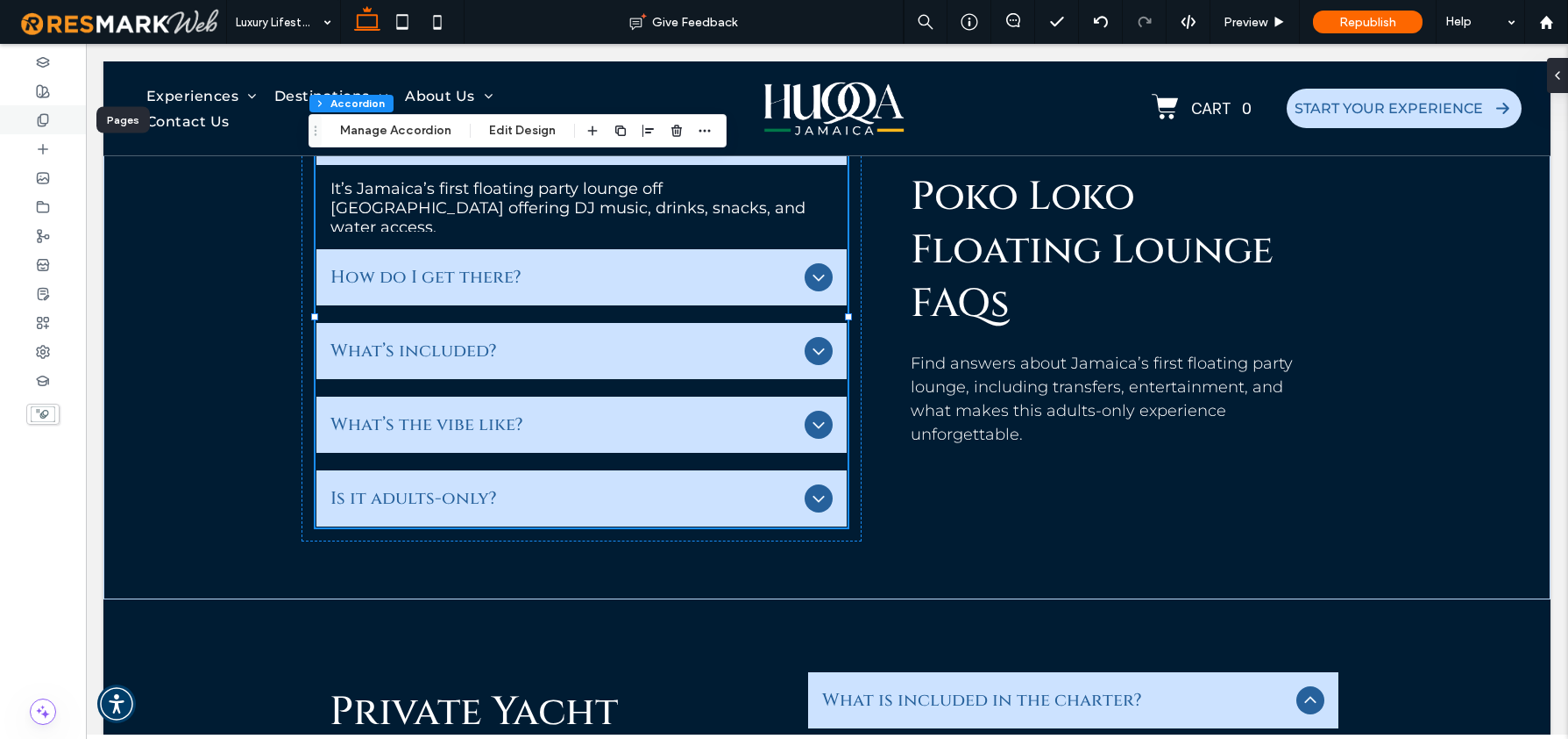
click at [40, 115] on use at bounding box center [42, 119] width 10 height 12
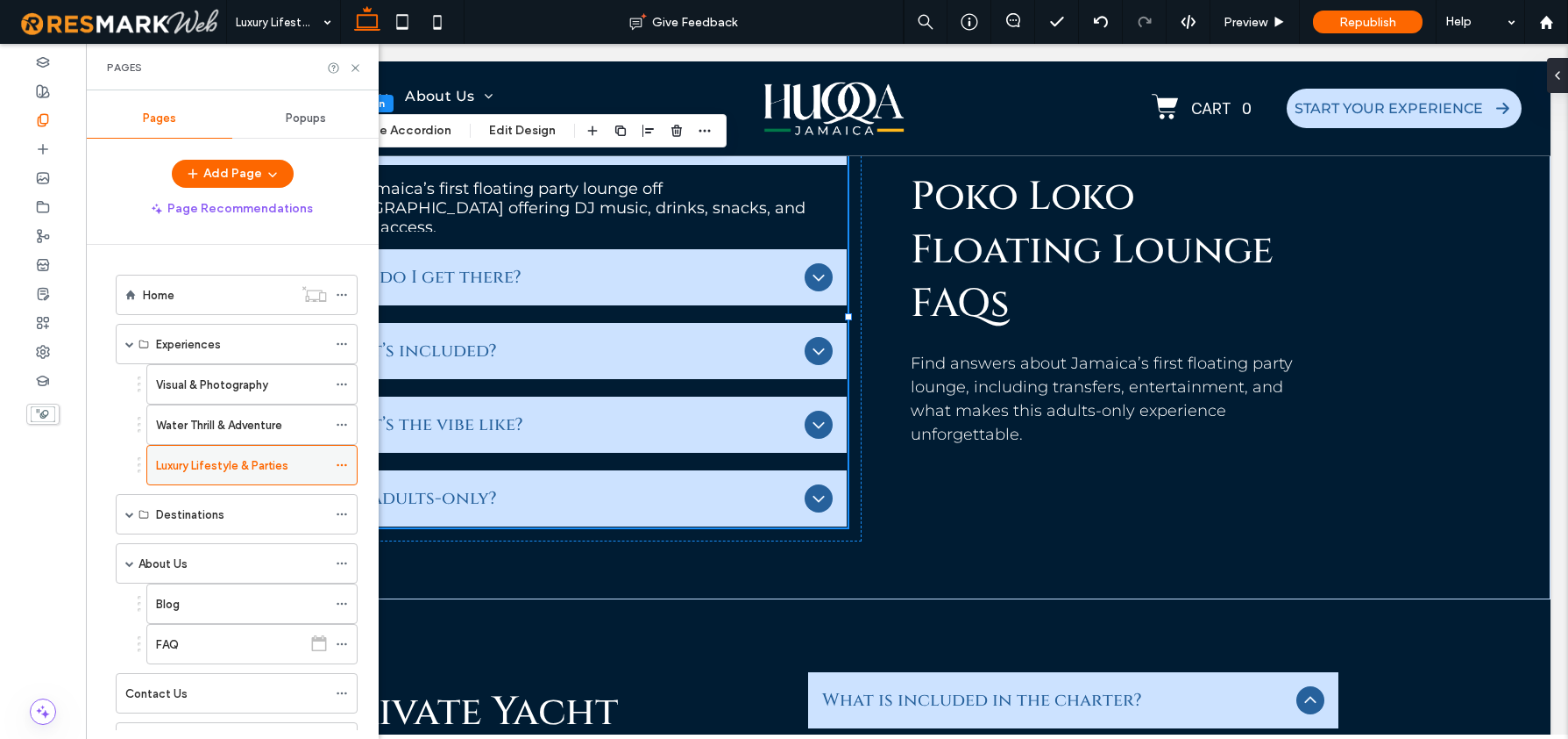
click at [338, 464] on icon at bounding box center [342, 465] width 13 height 13
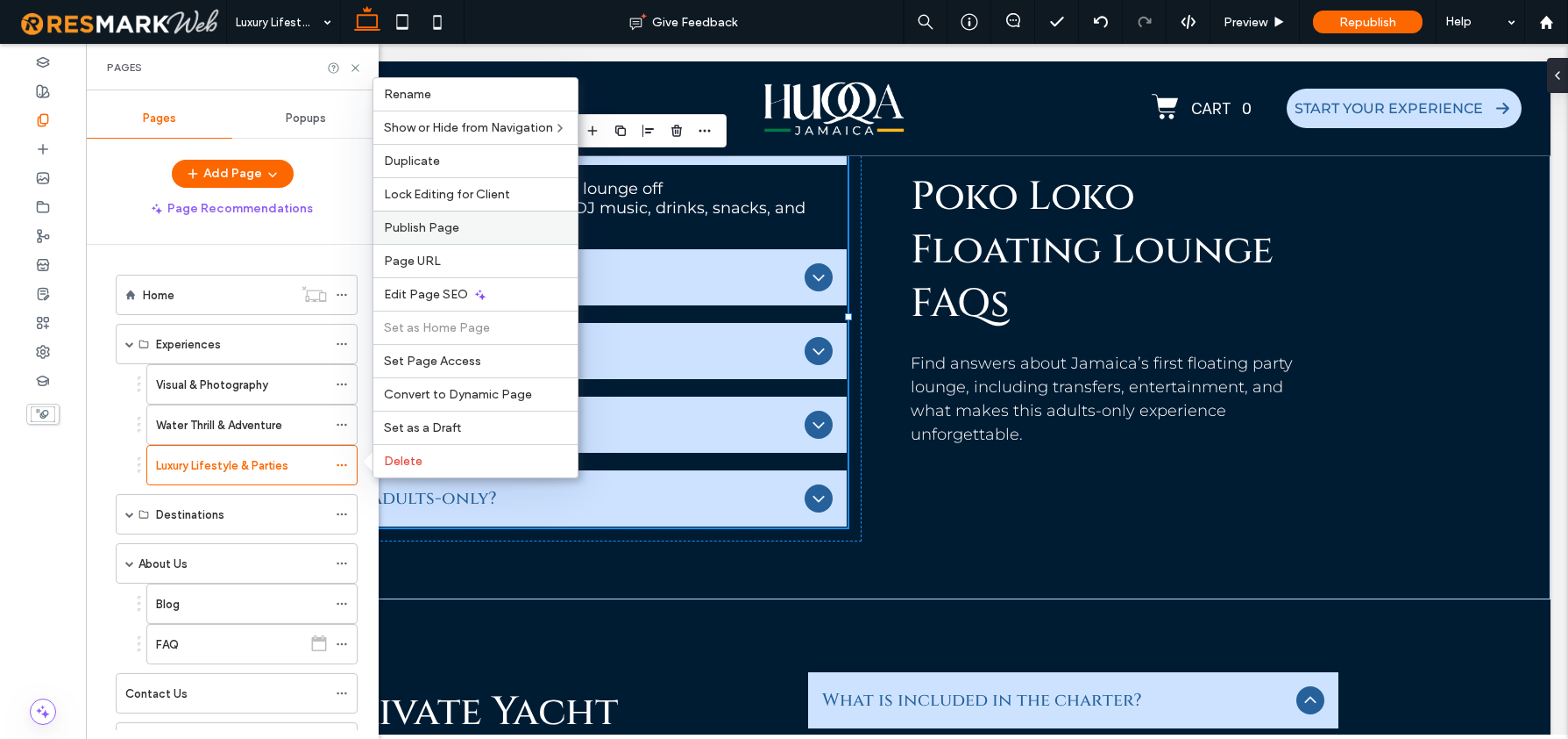
click at [442, 229] on span "Publish Page" at bounding box center [422, 227] width 75 height 15
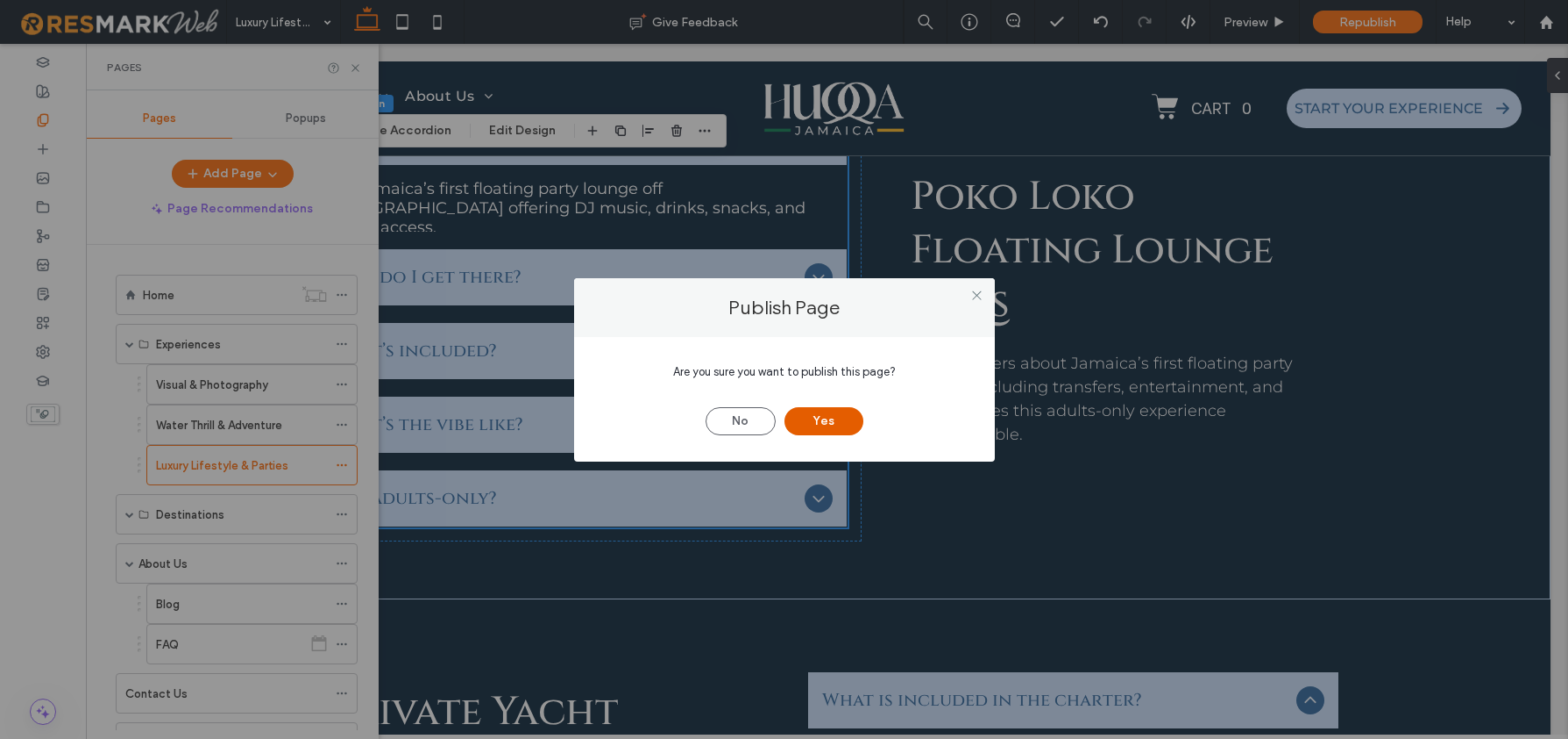
click at [803, 420] on button "Yes" at bounding box center [824, 421] width 79 height 28
